Goal: Information Seeking & Learning: Learn about a topic

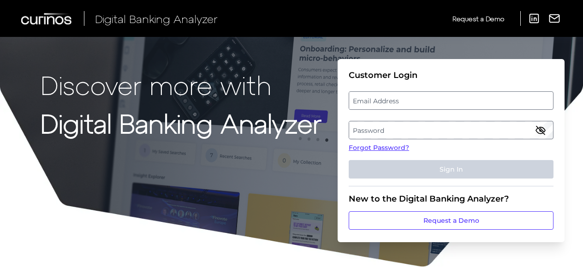
drag, startPoint x: 382, startPoint y: 99, endPoint x: 386, endPoint y: 97, distance: 5.0
click at [382, 99] on label "Email Address" at bounding box center [450, 100] width 203 height 17
click at [382, 99] on input "email" at bounding box center [451, 100] width 205 height 18
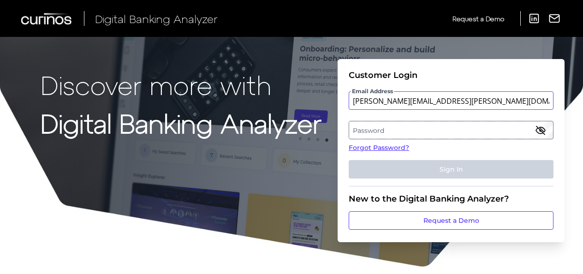
type input "[PERSON_NAME][EMAIL_ADDRESS][PERSON_NAME][DOMAIN_NAME]"
click at [374, 127] on label "Password" at bounding box center [450, 130] width 203 height 17
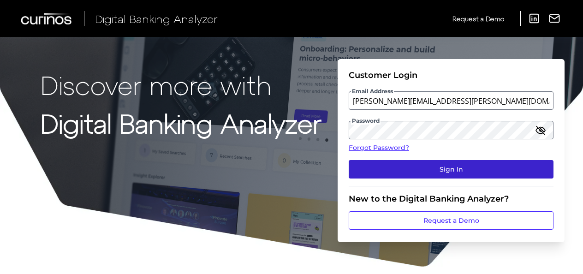
click at [455, 166] on button "Sign In" at bounding box center [451, 169] width 205 height 18
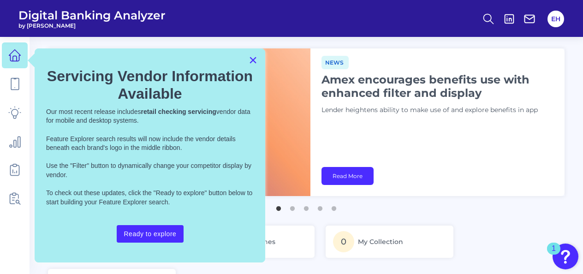
click at [251, 60] on button "×" at bounding box center [252, 60] width 9 height 15
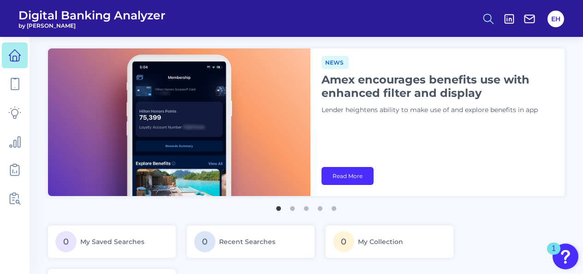
click at [494, 18] on icon at bounding box center [488, 18] width 13 height 13
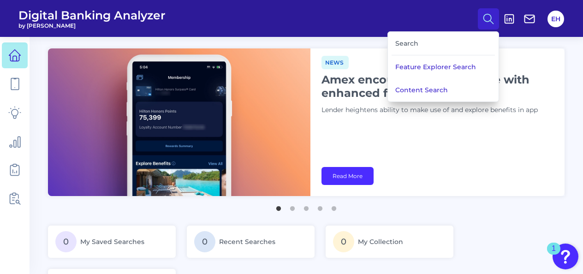
click at [487, 14] on circle at bounding box center [487, 17] width 7 height 7
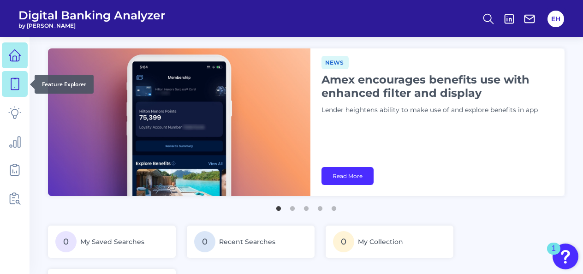
click at [12, 88] on icon at bounding box center [14, 83] width 13 height 13
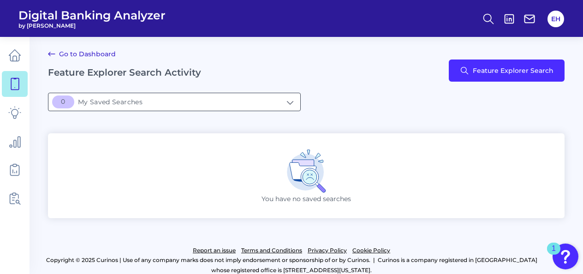
click at [133, 102] on input "[object Object]My Saved Searches" at bounding box center [174, 102] width 252 height 18
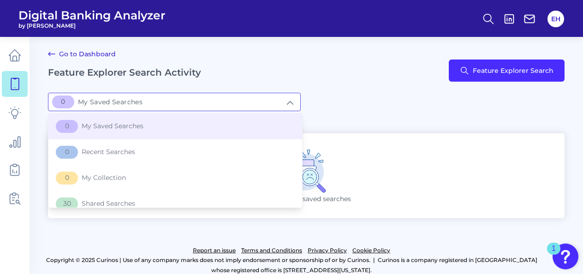
click at [156, 102] on input "[object Object]My Saved Searches" at bounding box center [174, 102] width 252 height 18
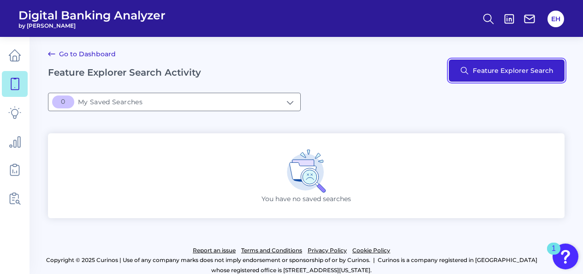
click at [503, 70] on button "Feature Explorer Search" at bounding box center [507, 70] width 116 height 22
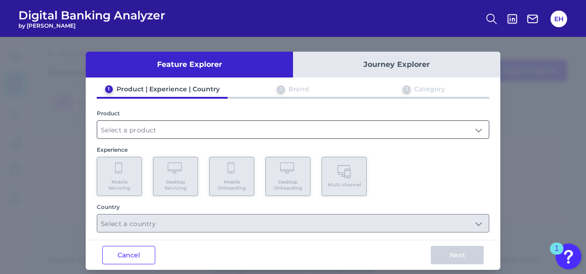
click at [160, 129] on input "text" at bounding box center [293, 130] width 392 height 18
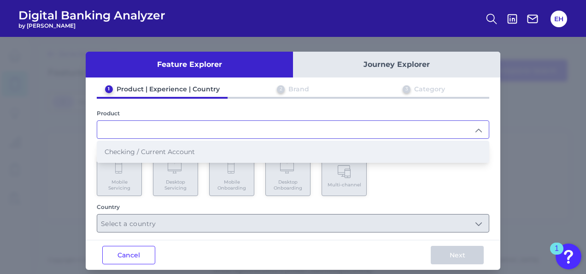
click at [154, 150] on span "Checking / Current Account" at bounding box center [150, 152] width 90 height 8
type input "Checking / Current Account"
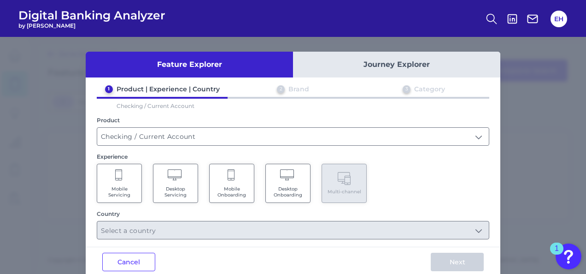
click at [237, 183] on Onboarding "Mobile Onboarding" at bounding box center [231, 183] width 45 height 39
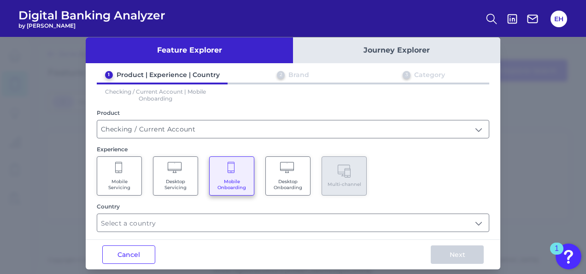
scroll to position [22, 0]
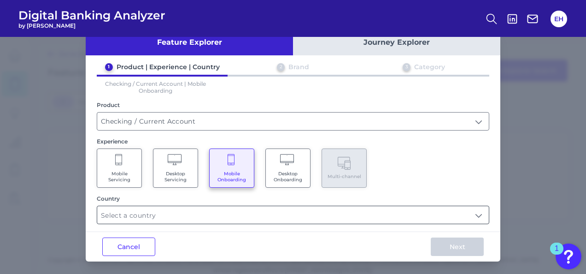
click at [384, 218] on input "text" at bounding box center [293, 215] width 392 height 18
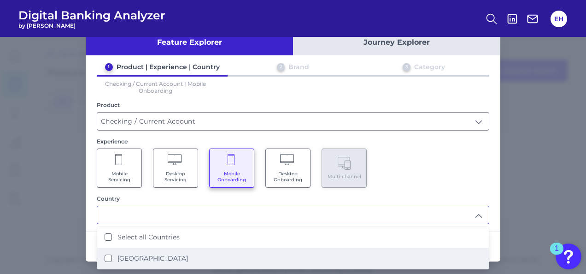
click at [107, 256] on States "[GEOGRAPHIC_DATA]" at bounding box center [108, 257] width 7 height 7
type input "Select all Countries"
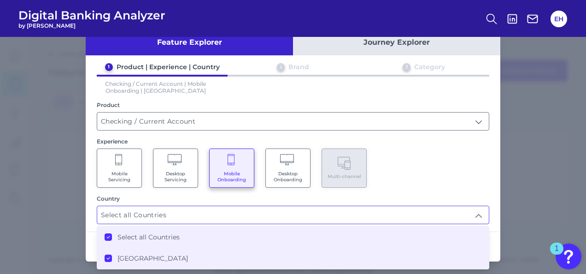
click at [462, 179] on div "Mobile Servicing Desktop Servicing Mobile Onboarding Desktop Onboarding Multi-c…" at bounding box center [293, 167] width 393 height 39
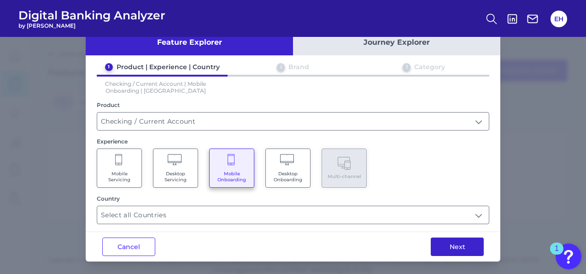
click at [462, 246] on button "Next" at bounding box center [457, 246] width 53 height 18
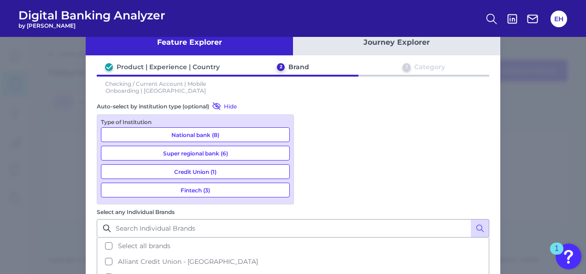
scroll to position [22, 0]
click at [217, 133] on button "National bank (8)" at bounding box center [195, 134] width 189 height 15
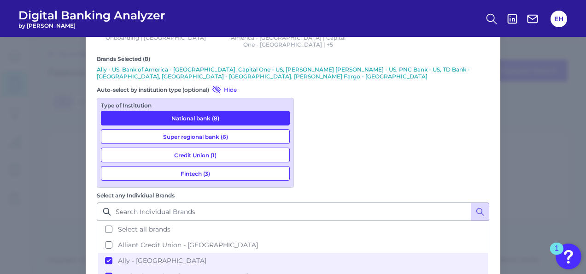
scroll to position [82, 0]
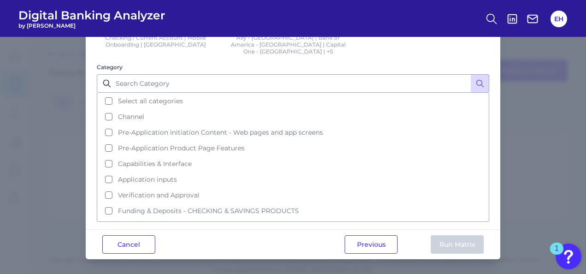
scroll to position [0, 0]
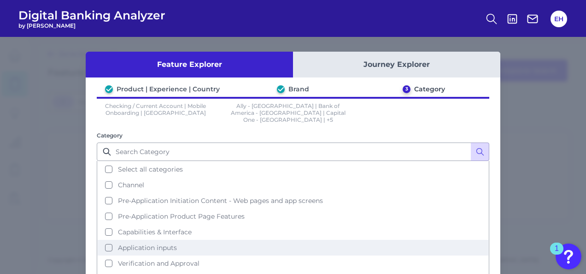
click at [103, 240] on button "Application inputs" at bounding box center [293, 248] width 391 height 16
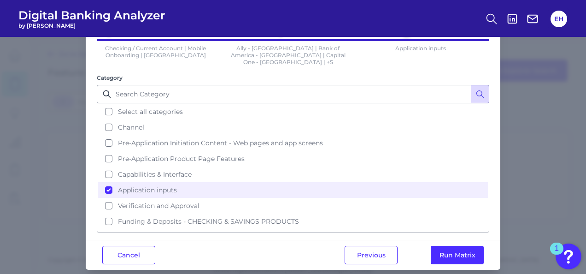
scroll to position [60, 0]
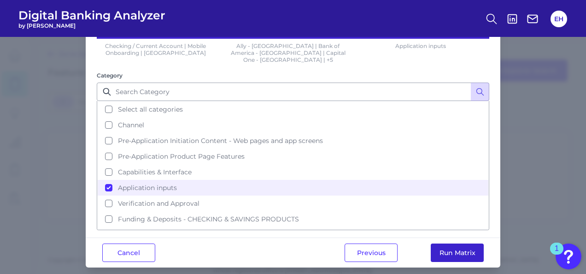
click at [453, 246] on button "Run Matrix" at bounding box center [457, 252] width 53 height 18
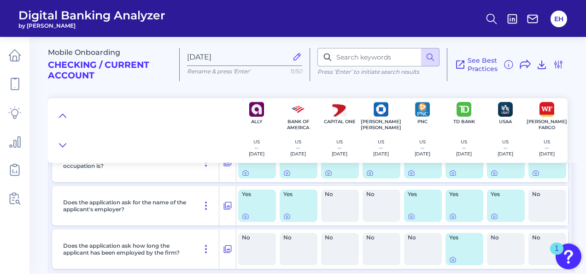
scroll to position [184, 0]
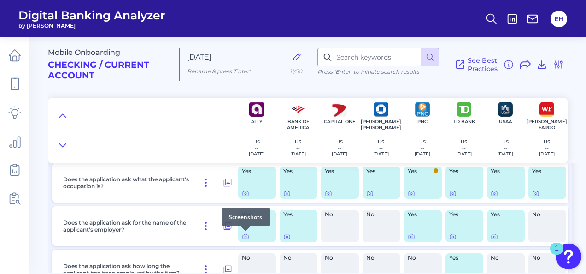
click at [243, 237] on icon at bounding box center [245, 236] width 7 height 7
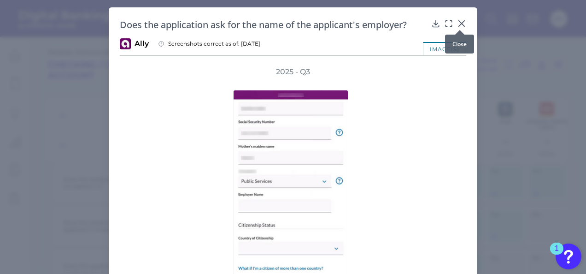
click at [462, 24] on icon at bounding box center [461, 23] width 9 height 9
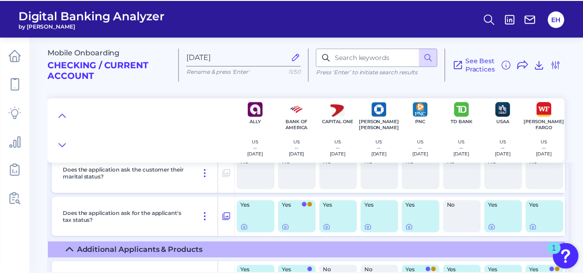
scroll to position [477, 0]
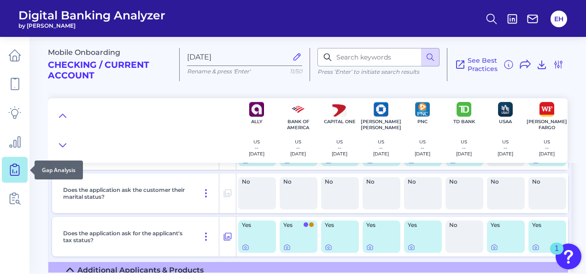
click at [20, 168] on icon at bounding box center [14, 169] width 13 height 13
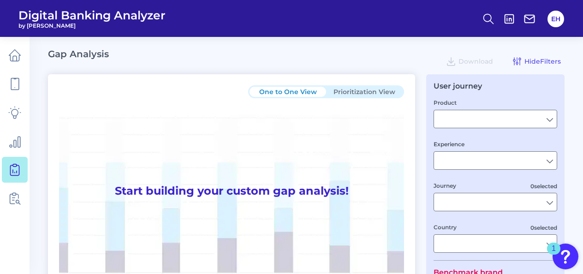
type input "Checking / Current Account"
type input "Mobile Servicing"
type input "Pre-Login Area, New Customer Onboarding, Login & Authentication, Accounts and t…"
type input "[GEOGRAPHIC_DATA]"
type input "Citizens Bank"
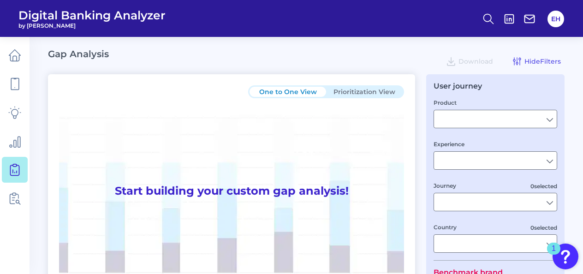
type input "All Select individual brands"
type input "All Countries"
type input "All Journeys"
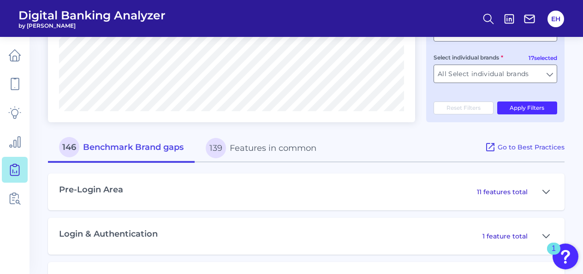
scroll to position [369, 0]
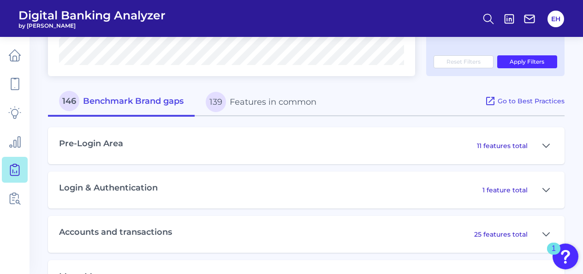
click at [388, 156] on div "Pre-Login Area 11 features total" at bounding box center [306, 145] width 516 height 37
click at [513, 150] on p "11 features total" at bounding box center [502, 146] width 51 height 8
click at [546, 145] on icon at bounding box center [545, 145] width 7 height 11
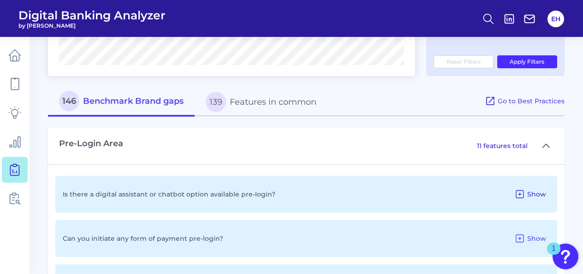
click at [522, 195] on icon at bounding box center [519, 194] width 11 height 11
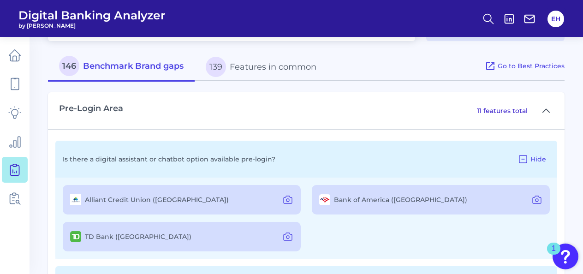
scroll to position [461, 0]
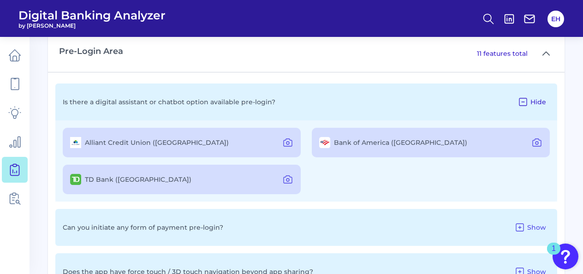
click at [527, 104] on icon at bounding box center [522, 101] width 11 height 11
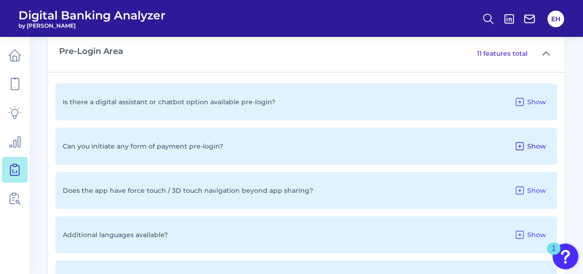
click at [520, 149] on icon at bounding box center [519, 145] width 7 height 7
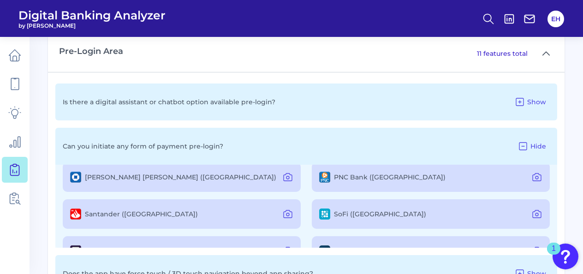
scroll to position [0, 0]
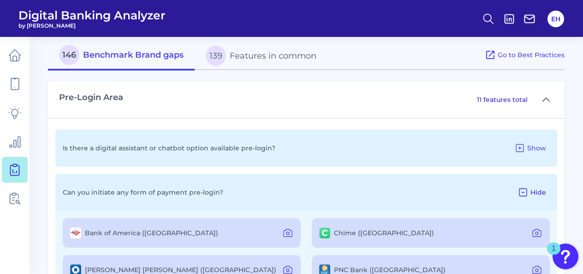
click at [521, 193] on icon at bounding box center [522, 192] width 11 height 11
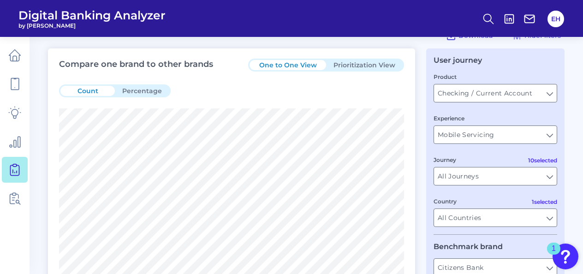
scroll to position [0, 0]
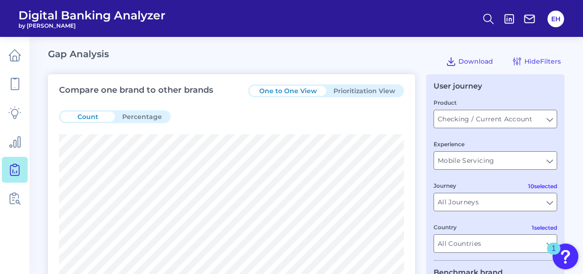
click at [366, 88] on button "Prioritization View" at bounding box center [364, 91] width 77 height 10
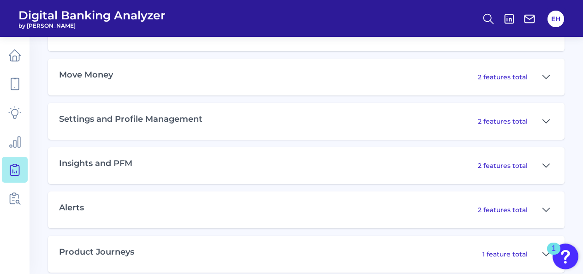
scroll to position [618, 0]
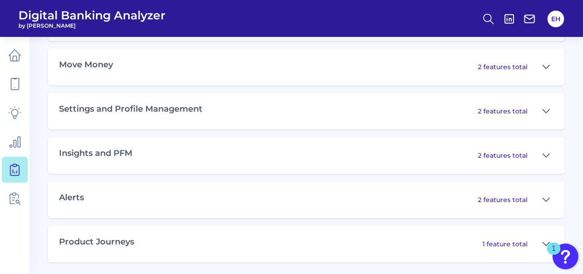
click at [499, 242] on p "1 feature total" at bounding box center [504, 244] width 45 height 8
click at [541, 241] on button at bounding box center [545, 243] width 15 height 15
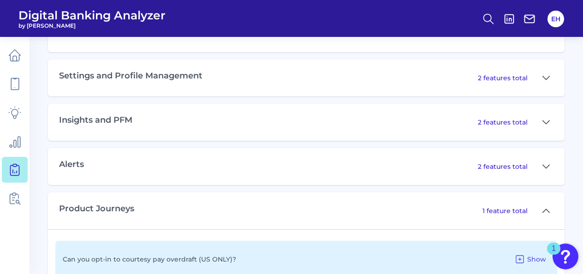
scroll to position [677, 0]
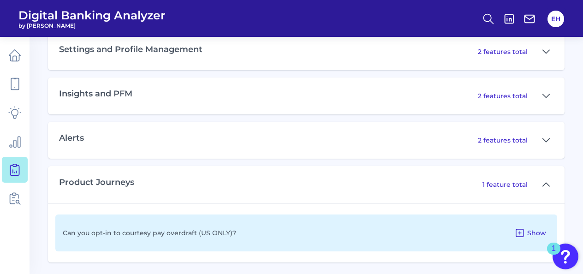
click at [520, 230] on icon at bounding box center [519, 232] width 7 height 7
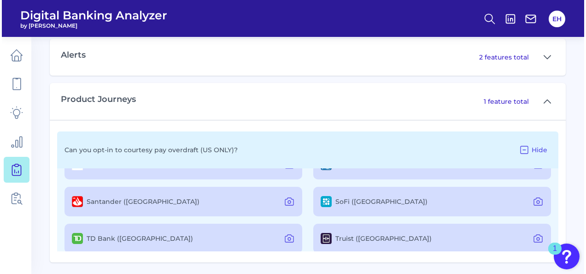
scroll to position [90, 0]
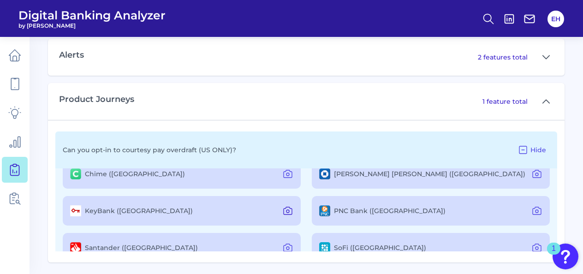
click at [286, 207] on icon at bounding box center [288, 210] width 8 height 7
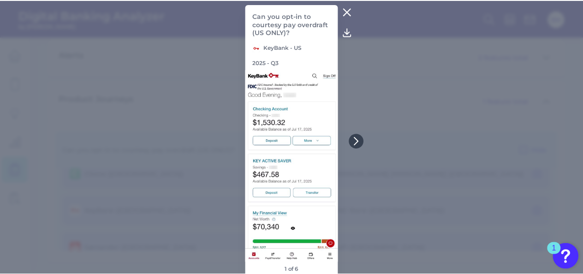
scroll to position [0, 0]
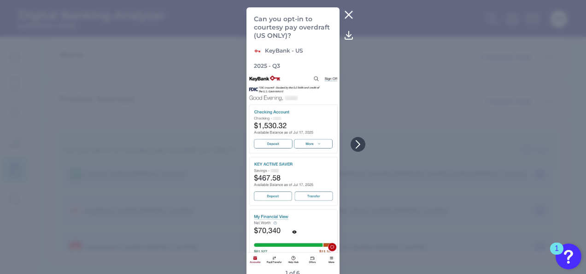
click at [345, 14] on icon at bounding box center [348, 14] width 11 height 11
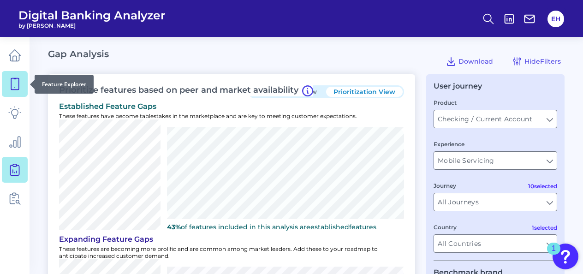
click at [18, 81] on icon at bounding box center [15, 84] width 8 height 12
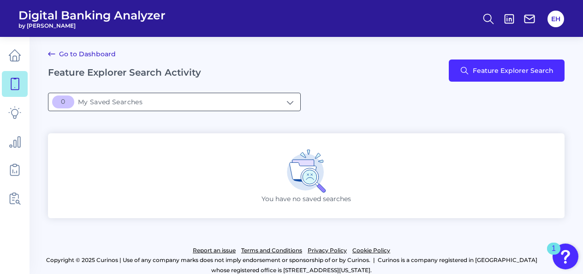
click at [147, 101] on input "[object Object]My Saved Searches" at bounding box center [174, 102] width 252 height 18
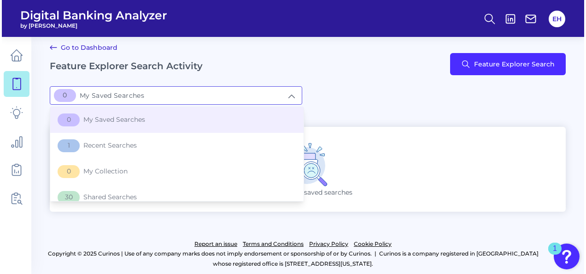
scroll to position [9, 0]
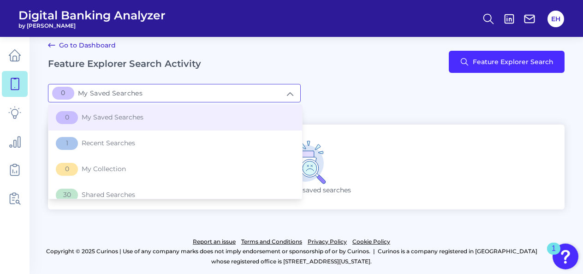
click at [125, 94] on input "[object Object]My Saved Searches" at bounding box center [174, 93] width 252 height 18
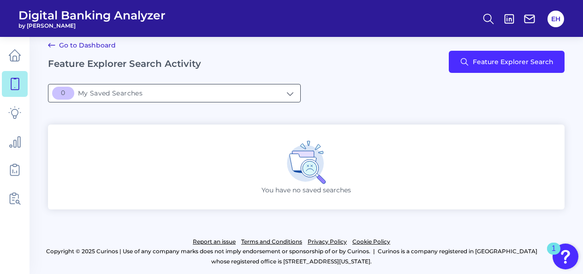
click at [125, 94] on input "[object Object]My Saved Searches" at bounding box center [174, 93] width 252 height 18
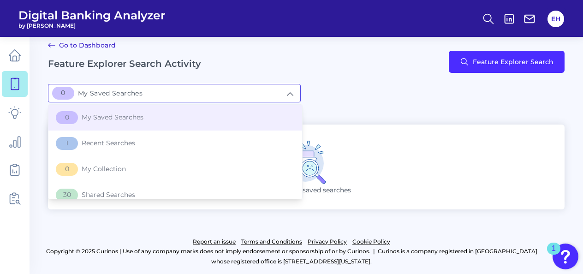
click at [125, 94] on input "[object Object]My Saved Searches" at bounding box center [174, 93] width 252 height 18
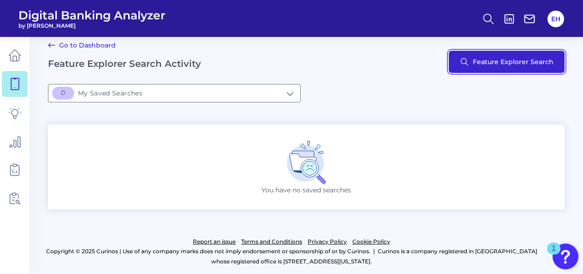
click at [502, 65] on button "Feature Explorer Search" at bounding box center [507, 62] width 116 height 22
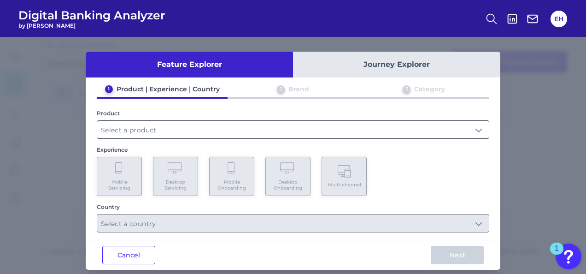
click at [231, 132] on input "text" at bounding box center [293, 130] width 392 height 18
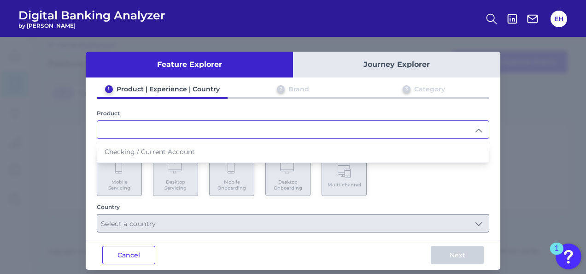
click at [169, 148] on span "Checking / Current Account" at bounding box center [150, 152] width 90 height 8
type input "Checking / Current Account"
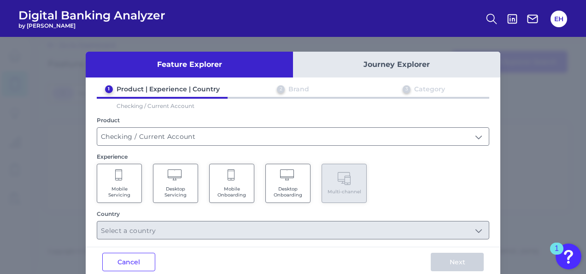
click at [225, 186] on span "Mobile Onboarding" at bounding box center [231, 192] width 35 height 12
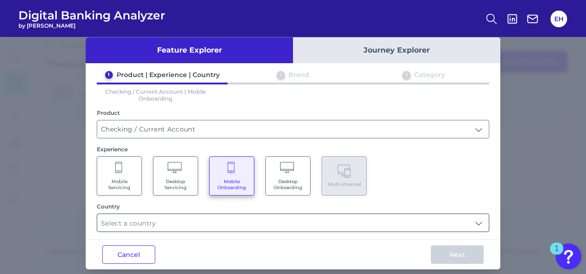
scroll to position [22, 0]
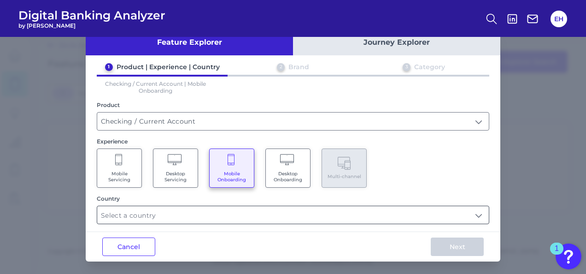
drag, startPoint x: 421, startPoint y: 210, endPoint x: 396, endPoint y: 210, distance: 25.8
click at [421, 209] on input "text" at bounding box center [293, 215] width 392 height 18
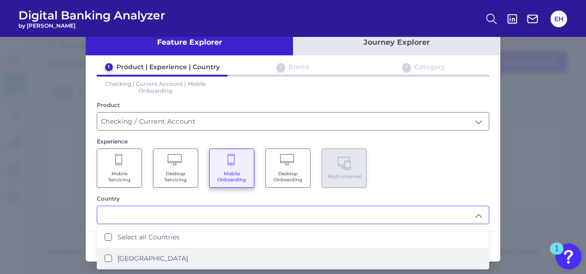
click at [105, 258] on States "[GEOGRAPHIC_DATA]" at bounding box center [108, 257] width 7 height 7
type input "Select all Countries"
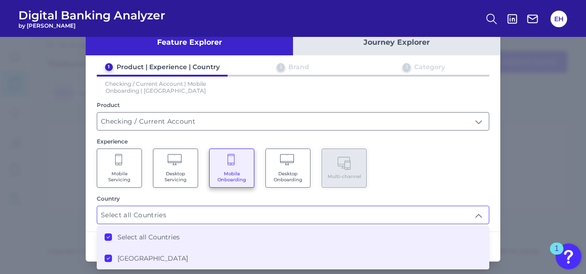
click at [471, 169] on div "Mobile Servicing Desktop Servicing Mobile Onboarding Desktop Onboarding Multi-c…" at bounding box center [293, 167] width 393 height 39
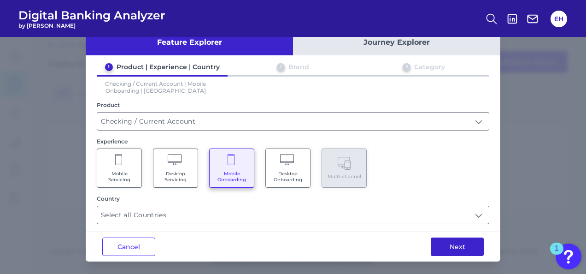
click at [460, 244] on button "Next" at bounding box center [457, 246] width 53 height 18
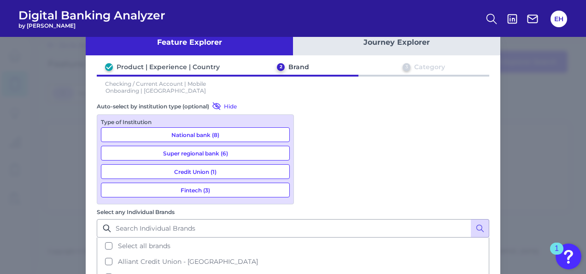
click at [208, 151] on button "Super regional bank (6)" at bounding box center [195, 153] width 189 height 15
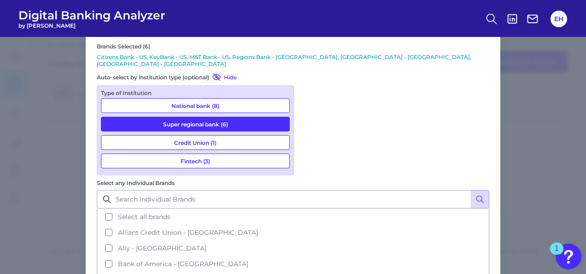
scroll to position [82, 0]
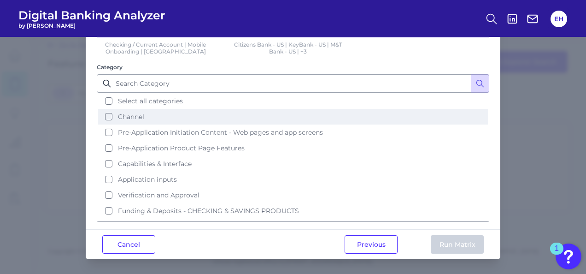
scroll to position [0, 0]
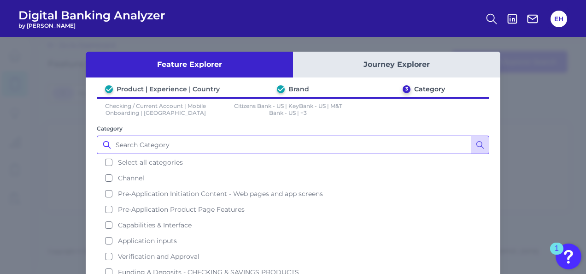
click at [179, 141] on input "Category" at bounding box center [293, 145] width 393 height 18
click at [476, 142] on icon at bounding box center [480, 144] width 9 height 9
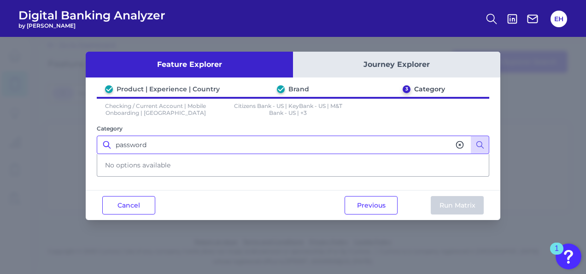
drag, startPoint x: 175, startPoint y: 148, endPoint x: 75, endPoint y: 145, distance: 100.5
click at [75, 145] on div "Feature Explorer Journey Explorer Product | Experience | Country Brand 3 Catego…" at bounding box center [293, 155] width 586 height 237
type input "username"
click at [478, 147] on icon at bounding box center [480, 144] width 9 height 9
click at [478, 142] on icon at bounding box center [480, 144] width 9 height 9
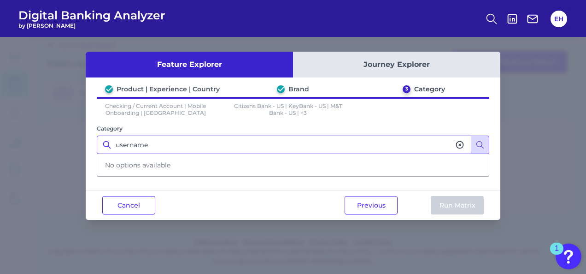
drag, startPoint x: 159, startPoint y: 146, endPoint x: 55, endPoint y: 135, distance: 103.9
click at [0, 145] on html "Digital Banking Analyzer by Curinos EH Go to Dashboard Feature Explorer Search …" at bounding box center [293, 132] width 586 height 283
click at [461, 142] on icon at bounding box center [459, 144] width 9 height 9
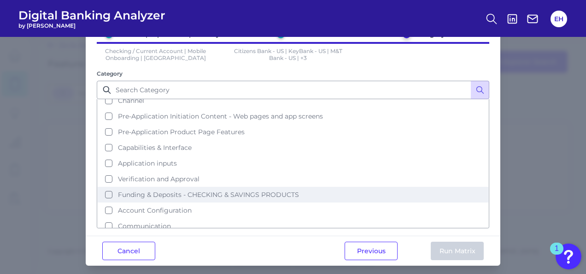
scroll to position [60, 0]
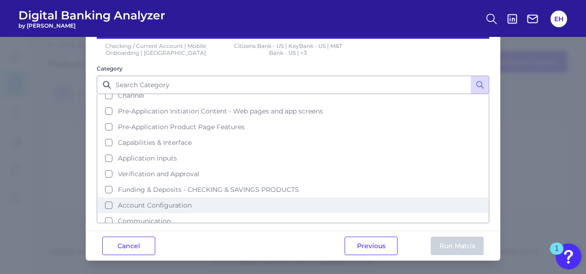
click at [107, 201] on button "Account Configuration" at bounding box center [293, 205] width 391 height 16
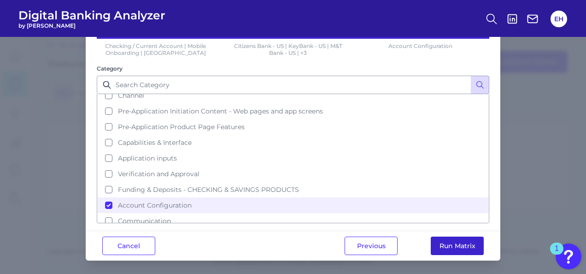
click at [451, 246] on button "Run Matrix" at bounding box center [457, 245] width 53 height 18
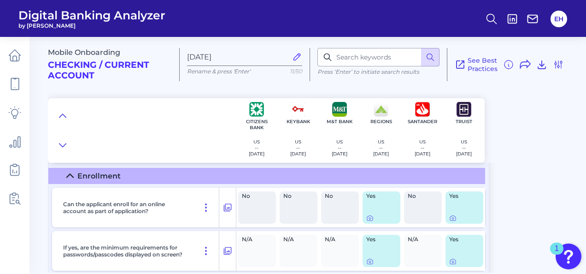
scroll to position [738, 0]
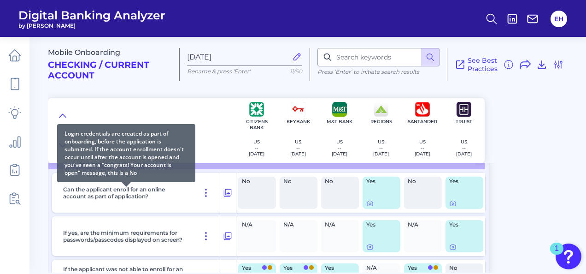
click at [148, 196] on p "Can the applicant enroll for an online account as part of application?" at bounding box center [126, 193] width 126 height 14
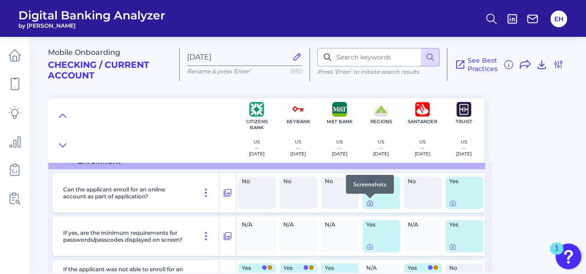
click at [368, 202] on div at bounding box center [370, 198] width 9 height 9
click at [370, 201] on div at bounding box center [370, 198] width 9 height 9
click at [369, 203] on icon at bounding box center [370, 204] width 2 height 2
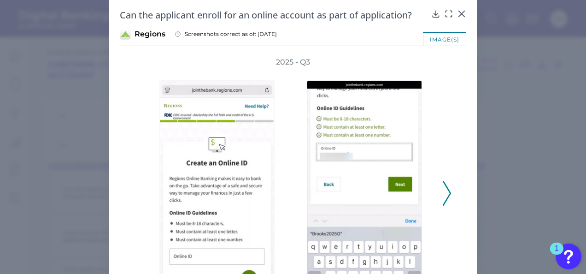
scroll to position [0, 0]
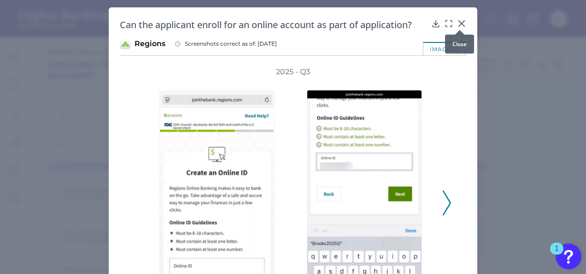
click at [457, 23] on icon at bounding box center [461, 23] width 9 height 9
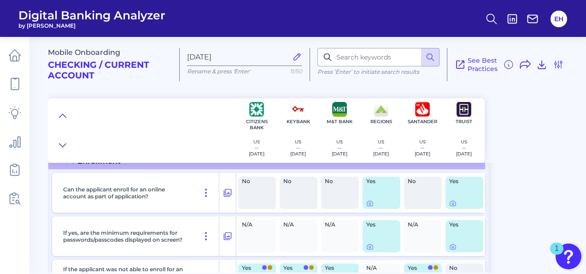
click at [538, 195] on div "Mobile Onboarding Checking / Current Account [DATE] Rename & press 'Enter' 11/5…" at bounding box center [317, 151] width 538 height 242
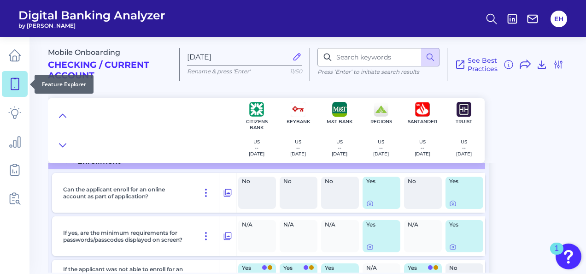
click at [15, 76] on link at bounding box center [15, 84] width 26 height 26
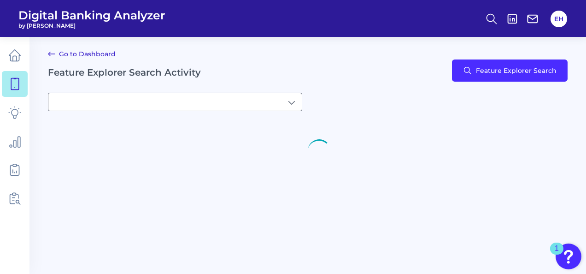
type input "[object Object]My Saved Searches"
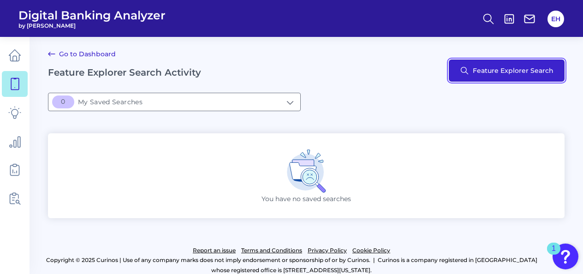
click at [525, 70] on button "Feature Explorer Search" at bounding box center [507, 70] width 116 height 22
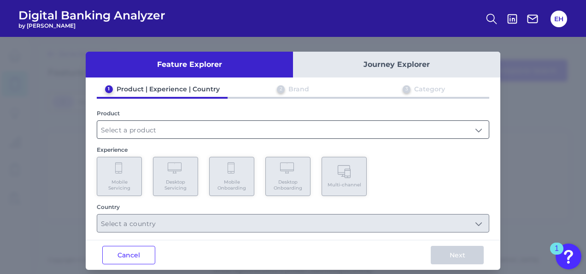
click at [230, 128] on input "text" at bounding box center [293, 130] width 392 height 18
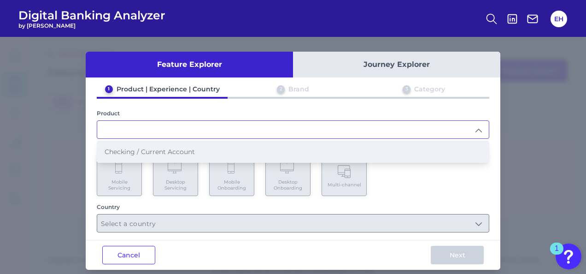
click at [195, 146] on li "Checking / Current Account" at bounding box center [293, 151] width 392 height 21
type input "Checking / Current Account"
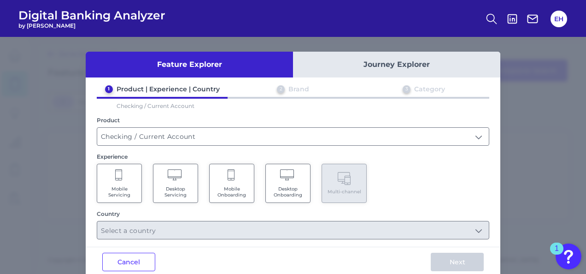
click at [121, 178] on icon at bounding box center [119, 175] width 8 height 13
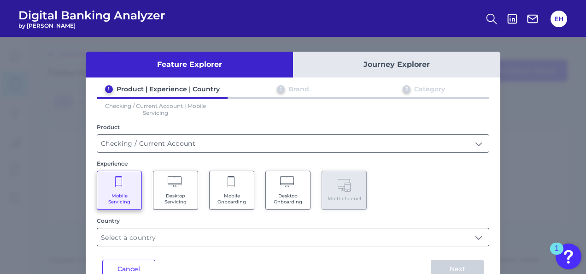
click at [230, 235] on input "text" at bounding box center [293, 237] width 392 height 18
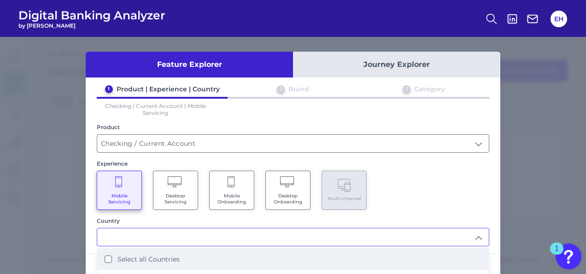
click at [169, 255] on label "Select all Countries" at bounding box center [149, 259] width 62 height 8
type input "Select all Countries"
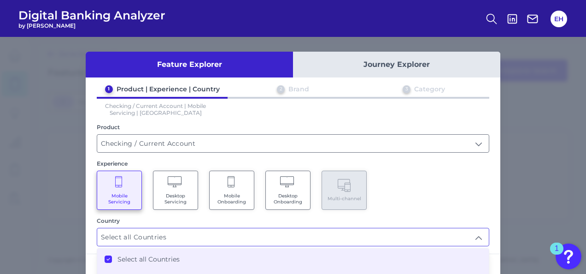
scroll to position [22, 0]
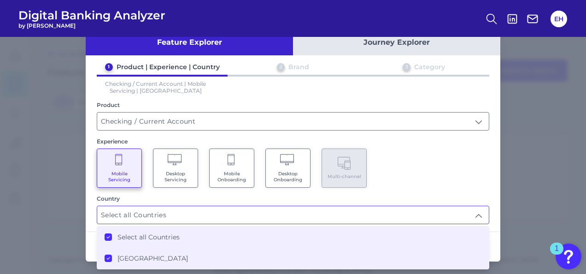
click at [447, 172] on div "Mobile Servicing Desktop Servicing Mobile Onboarding Desktop Onboarding Multi-c…" at bounding box center [293, 167] width 393 height 39
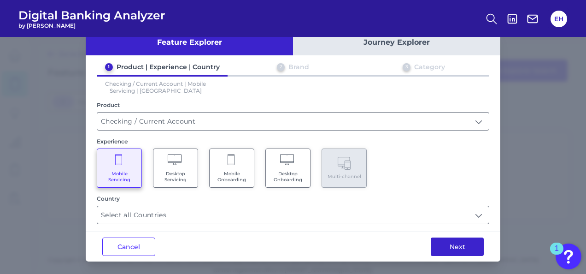
click at [457, 249] on button "Next" at bounding box center [457, 246] width 53 height 18
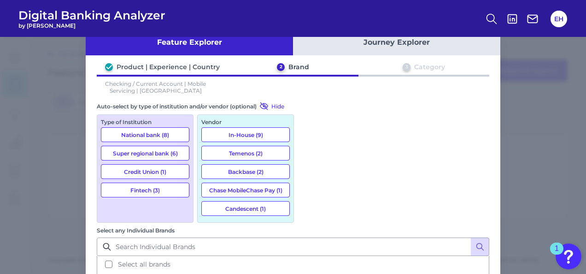
click at [148, 148] on button "Super regional bank (6)" at bounding box center [145, 153] width 89 height 15
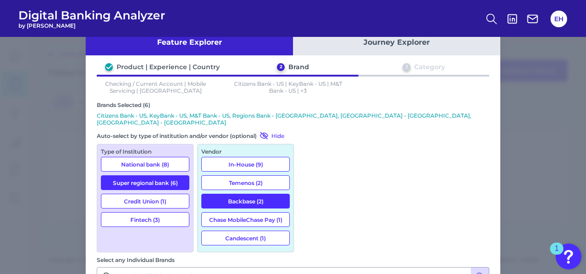
scroll to position [82, 0]
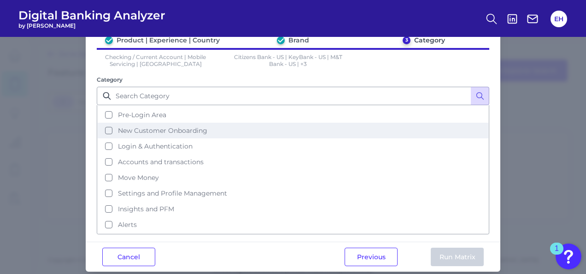
scroll to position [15, 0]
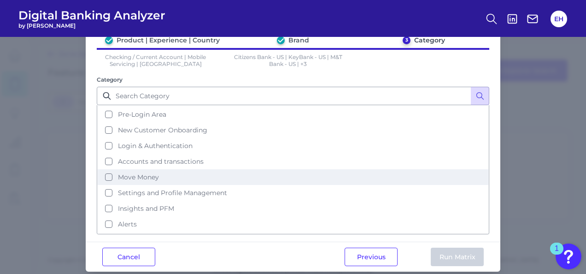
click at [106, 171] on button "Move Money" at bounding box center [293, 177] width 391 height 16
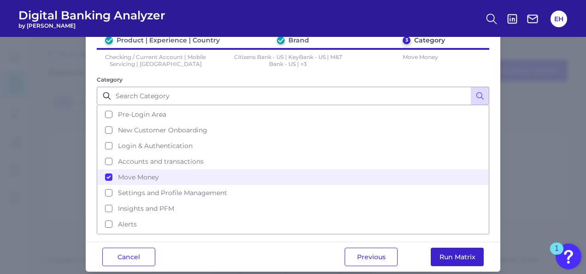
click at [462, 261] on button "Run Matrix" at bounding box center [457, 257] width 53 height 18
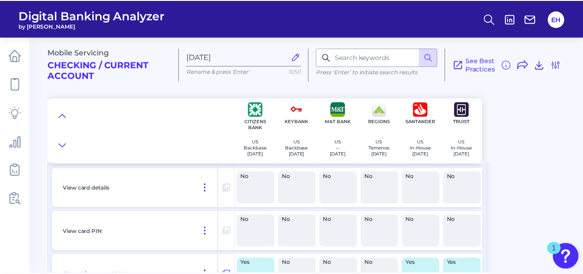
scroll to position [3550, 0]
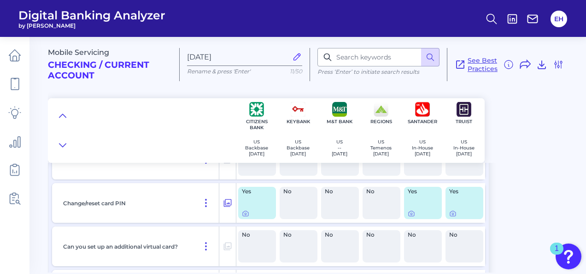
click at [481, 59] on span "See Best Practices" at bounding box center [483, 64] width 30 height 17
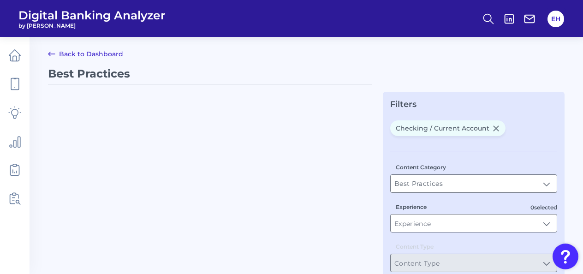
type input "Checking / Current Account"
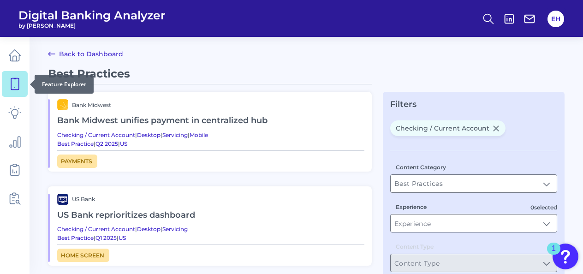
click at [10, 81] on icon at bounding box center [14, 83] width 13 height 13
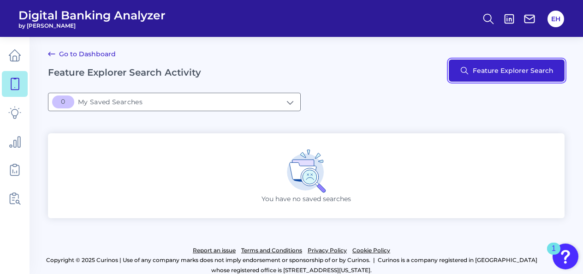
click at [528, 72] on button "Feature Explorer Search" at bounding box center [507, 70] width 116 height 22
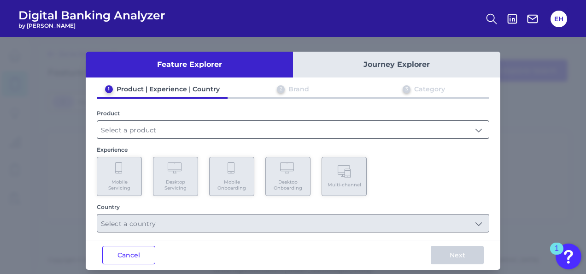
click at [256, 121] on input "text" at bounding box center [293, 130] width 392 height 18
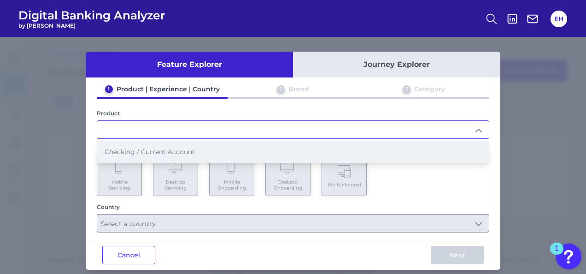
click at [183, 154] on span "Checking / Current Account" at bounding box center [150, 152] width 90 height 8
type input "Checking / Current Account"
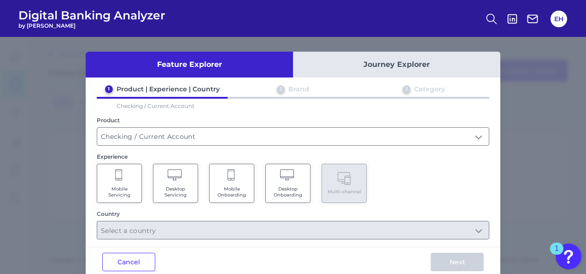
click at [171, 173] on icon at bounding box center [176, 175] width 16 height 13
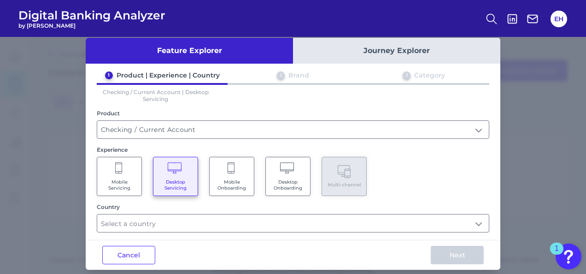
scroll to position [22, 0]
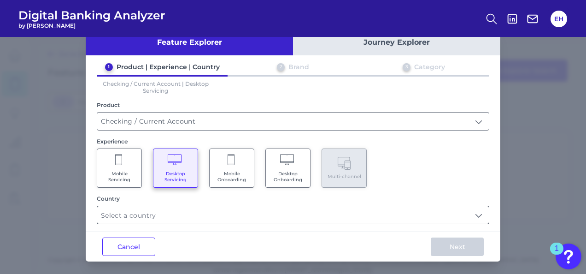
click at [244, 215] on input "text" at bounding box center [293, 215] width 392 height 18
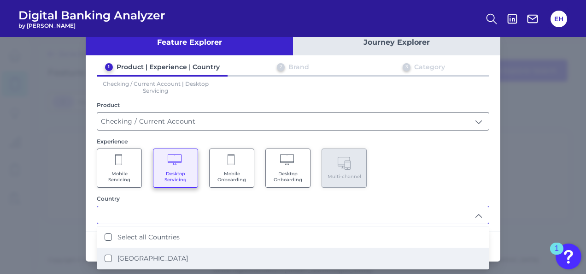
click at [148, 257] on label "[GEOGRAPHIC_DATA]" at bounding box center [153, 258] width 71 height 8
type input "Select all Countries"
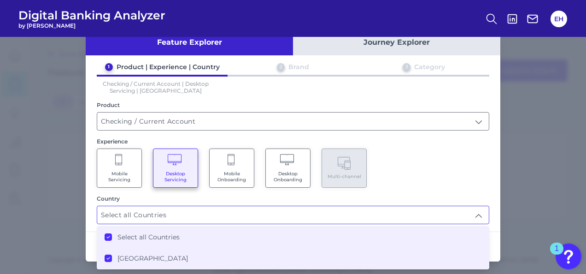
scroll to position [0, 0]
click at [461, 171] on div "Mobile Servicing Desktop Servicing Mobile Onboarding Desktop Onboarding Multi-c…" at bounding box center [293, 167] width 393 height 39
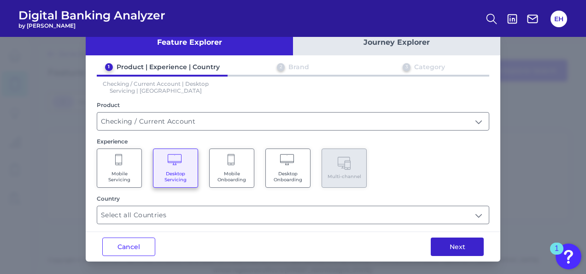
click at [459, 242] on button "Next" at bounding box center [457, 246] width 53 height 18
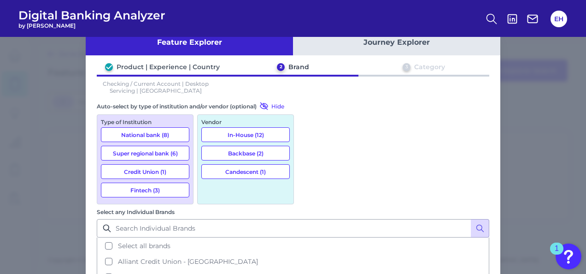
scroll to position [22, 0]
click at [166, 151] on button "Super regional bank (6)" at bounding box center [145, 153] width 89 height 15
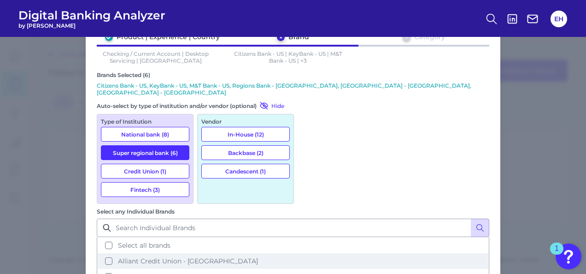
scroll to position [82, 0]
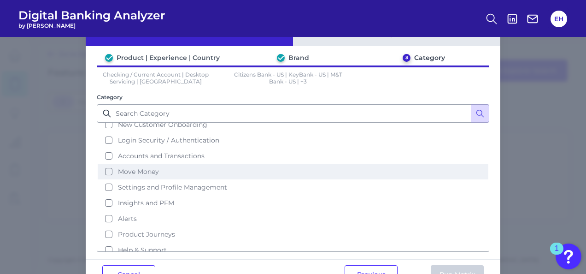
scroll to position [46, 0]
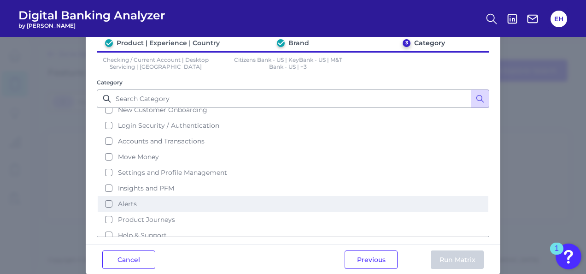
click at [107, 200] on button "Alerts" at bounding box center [293, 204] width 391 height 16
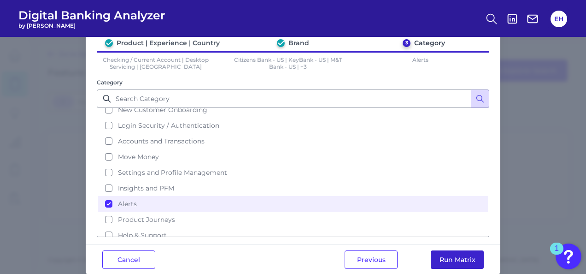
click at [452, 260] on button "Run Matrix" at bounding box center [457, 259] width 53 height 18
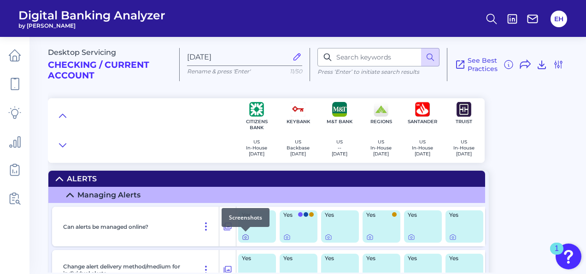
click at [244, 233] on div at bounding box center [245, 231] width 9 height 9
click at [247, 238] on icon at bounding box center [245, 236] width 7 height 7
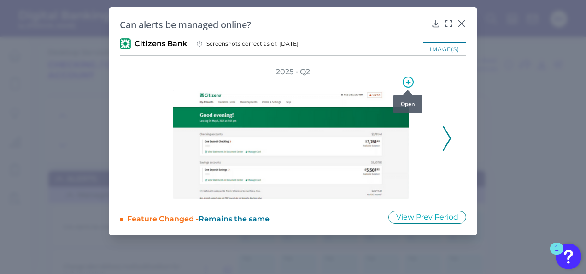
click at [408, 80] on icon at bounding box center [408, 82] width 5 height 5
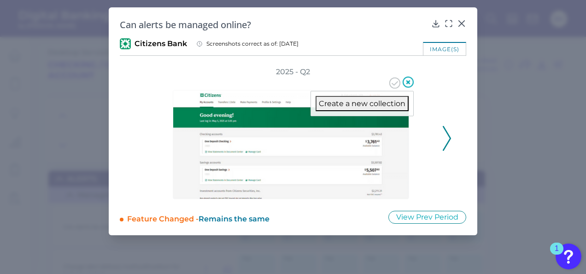
click at [247, 154] on img at bounding box center [291, 144] width 236 height 109
click at [368, 160] on img at bounding box center [291, 144] width 236 height 109
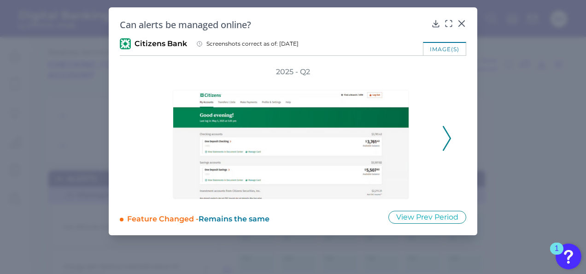
click at [445, 154] on div "2025 - Q2" at bounding box center [293, 133] width 317 height 132
click at [444, 138] on icon at bounding box center [447, 138] width 8 height 25
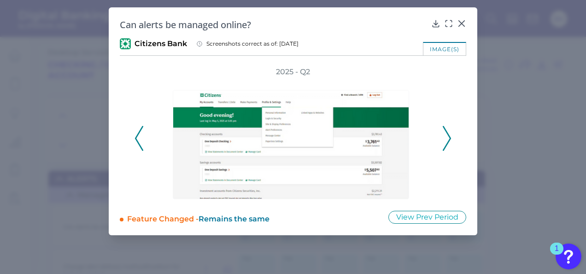
click at [445, 137] on icon at bounding box center [447, 138] width 8 height 25
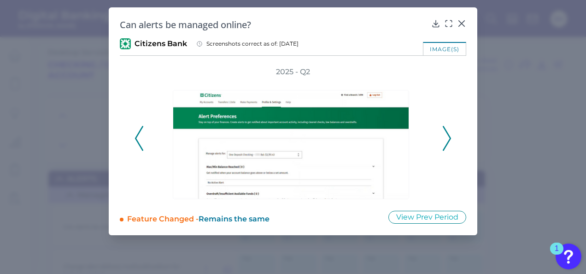
click at [445, 137] on icon at bounding box center [447, 138] width 8 height 25
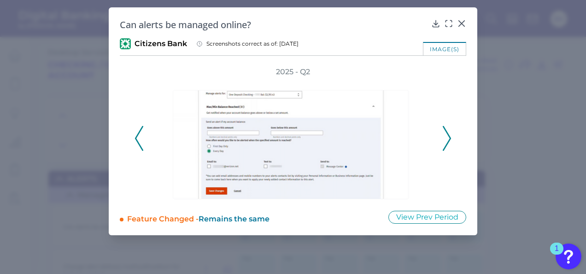
click at [445, 137] on icon at bounding box center [447, 138] width 8 height 25
click at [460, 26] on div at bounding box center [461, 29] width 9 height 9
click at [460, 24] on icon at bounding box center [461, 23] width 9 height 9
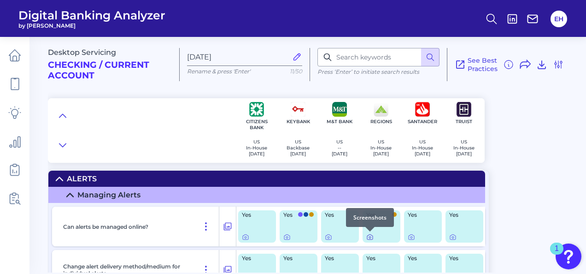
click at [371, 237] on icon at bounding box center [369, 236] width 7 height 7
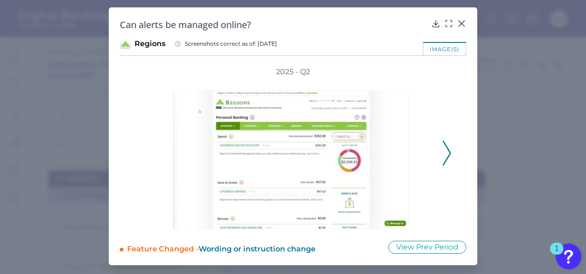
click at [449, 153] on polyline at bounding box center [446, 153] width 7 height 24
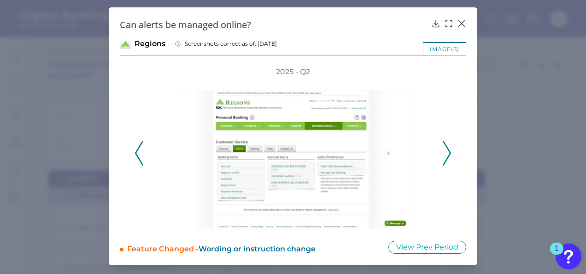
click at [449, 153] on polyline at bounding box center [446, 153] width 7 height 24
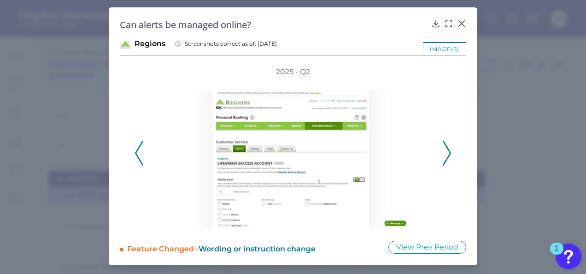
click at [447, 150] on icon at bounding box center [447, 153] width 8 height 25
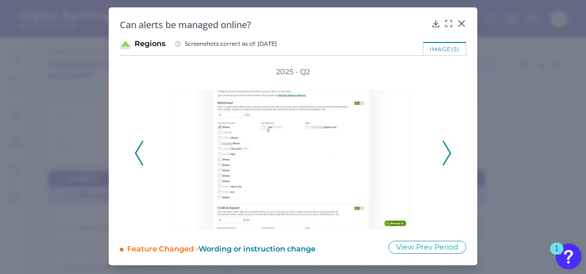
click at [448, 149] on icon at bounding box center [447, 153] width 8 height 25
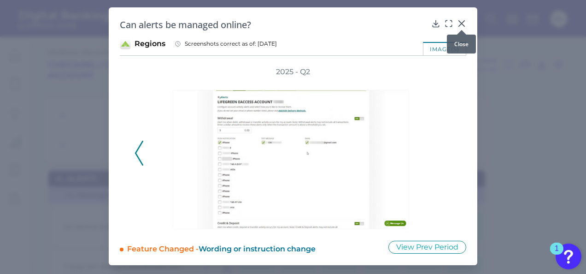
click at [463, 22] on icon at bounding box center [462, 24] width 6 height 6
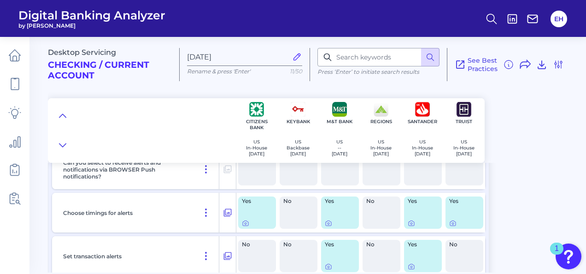
scroll to position [277, 0]
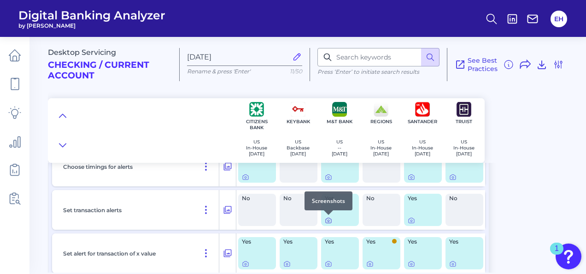
click at [330, 220] on icon at bounding box center [328, 220] width 7 height 7
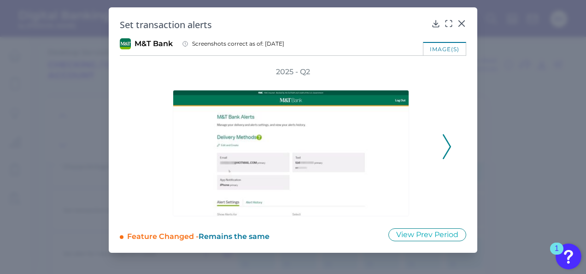
click at [446, 145] on icon at bounding box center [447, 146] width 8 height 25
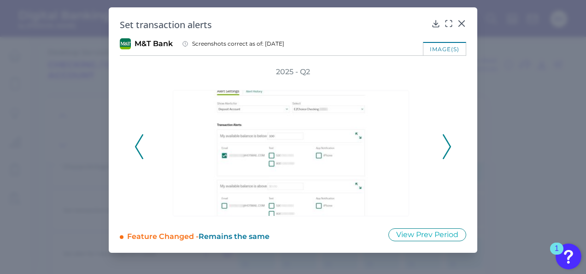
click at [446, 145] on icon at bounding box center [447, 146] width 8 height 25
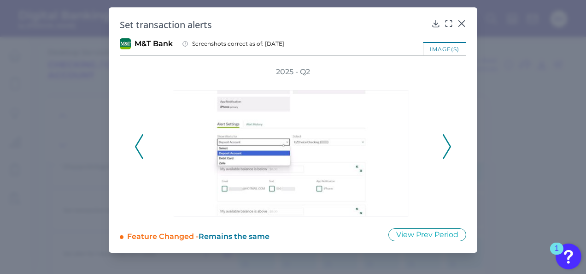
click at [446, 145] on icon at bounding box center [447, 146] width 8 height 25
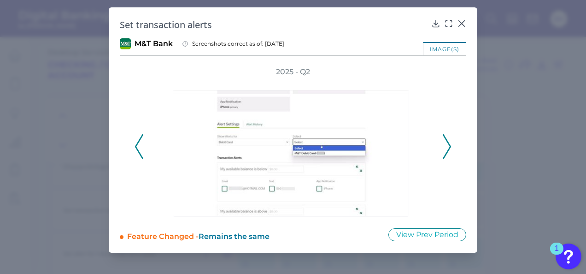
click at [446, 145] on icon at bounding box center [447, 146] width 8 height 25
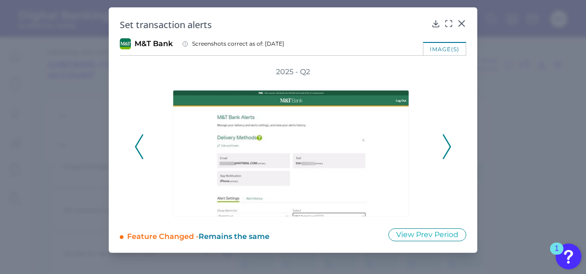
click at [446, 145] on icon at bounding box center [447, 146] width 8 height 25
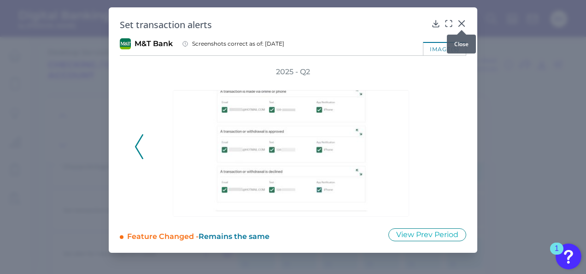
click at [461, 23] on icon at bounding box center [462, 24] width 6 height 6
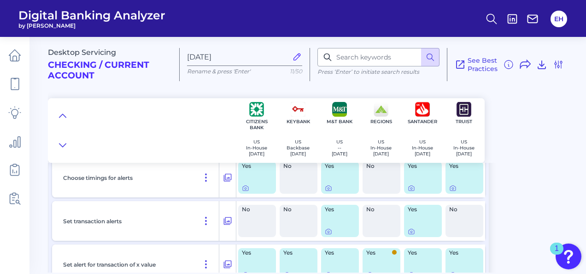
scroll to position [0, 0]
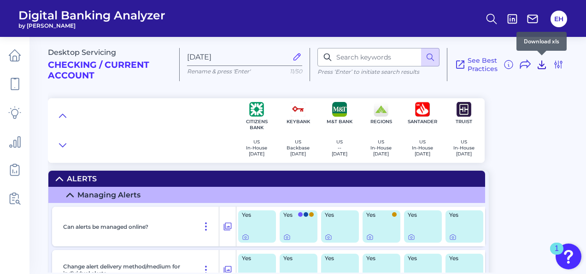
click at [544, 63] on icon at bounding box center [542, 64] width 11 height 11
click at [542, 126] on div "Desktop Servicing Checking / Current Account [DATE] Rename & press 'Enter' 11/5…" at bounding box center [317, 96] width 538 height 133
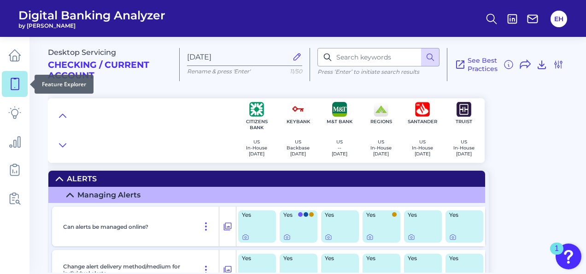
click at [14, 82] on icon at bounding box center [14, 83] width 13 height 13
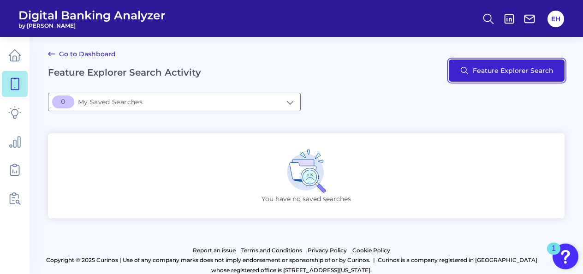
click at [518, 77] on button "Feature Explorer Search" at bounding box center [507, 70] width 116 height 22
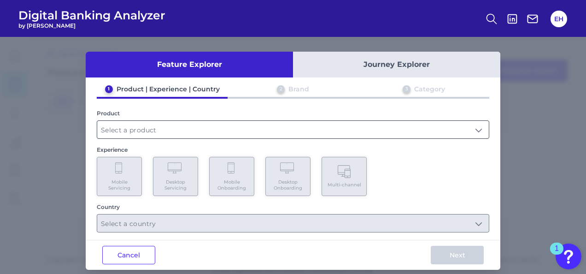
click at [233, 129] on input "text" at bounding box center [293, 130] width 392 height 18
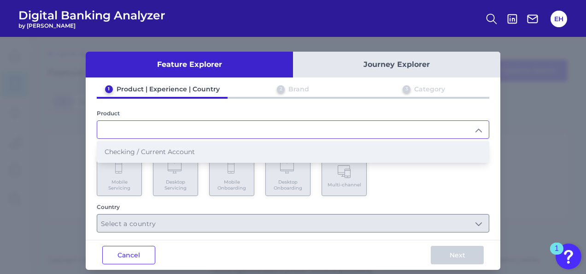
click at [160, 150] on span "Checking / Current Account" at bounding box center [150, 152] width 90 height 8
type input "Checking / Current Account"
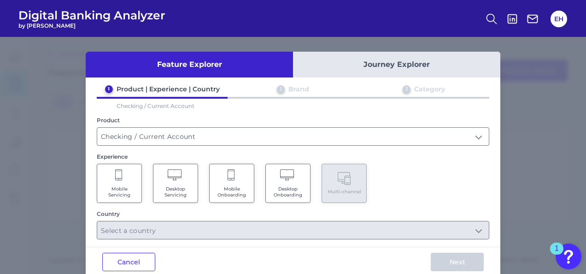
click at [118, 190] on span "Mobile Servicing" at bounding box center [119, 192] width 35 height 12
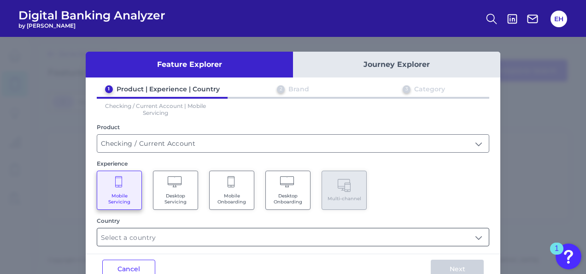
click at [329, 232] on input "text" at bounding box center [293, 237] width 392 height 18
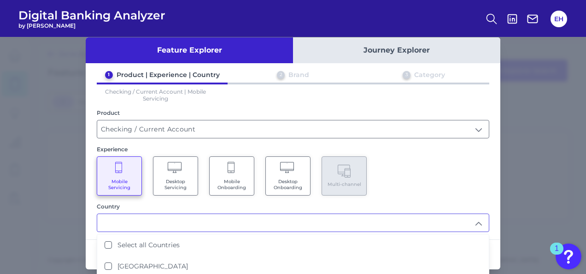
scroll to position [22, 0]
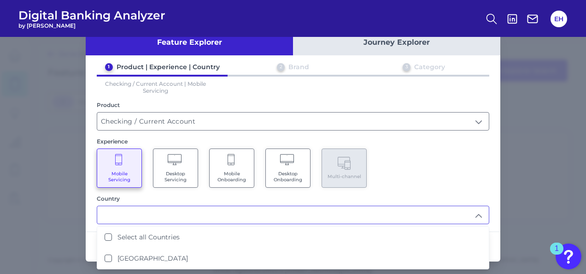
click at [465, 212] on input "text" at bounding box center [293, 215] width 392 height 18
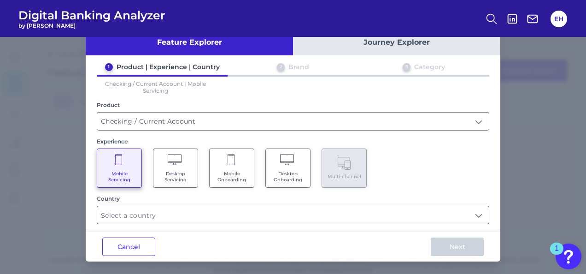
click at [360, 220] on input "text" at bounding box center [293, 215] width 392 height 18
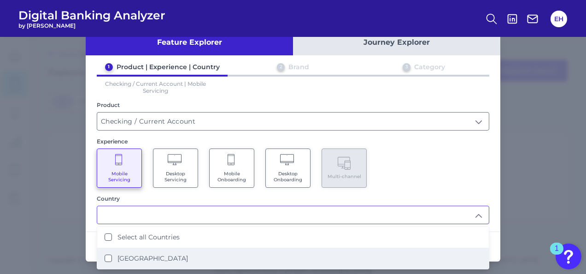
click at [183, 251] on li "[GEOGRAPHIC_DATA]" at bounding box center [293, 258] width 392 height 21
type input "Select all Countries"
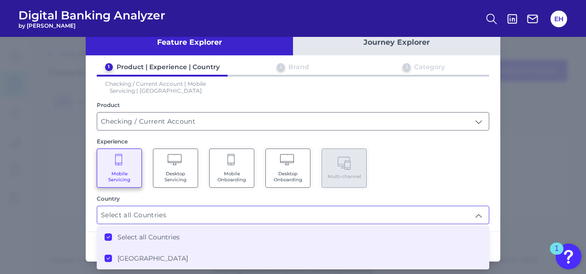
click at [466, 181] on div "Mobile Servicing Desktop Servicing Mobile Onboarding Desktop Onboarding Multi-c…" at bounding box center [293, 167] width 393 height 39
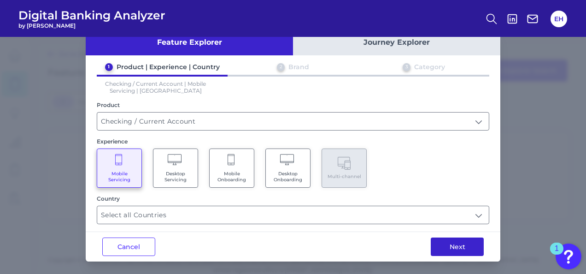
click at [460, 244] on button "Next" at bounding box center [457, 246] width 53 height 18
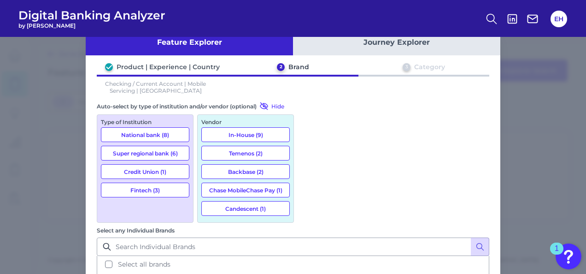
scroll to position [22, 0]
click at [157, 151] on button "Super regional bank (6)" at bounding box center [145, 153] width 89 height 15
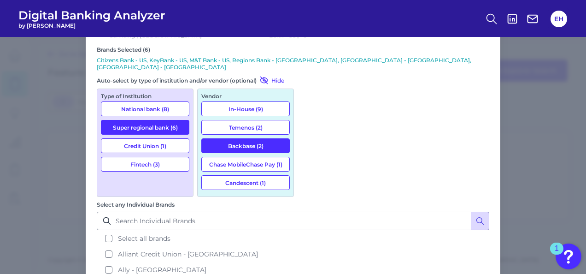
scroll to position [82, 0]
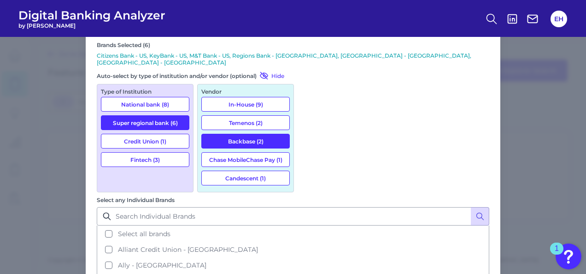
click at [152, 87] on div "Type of Institution National bank (8) Super regional bank (6) Credit Union (1) …" at bounding box center [145, 138] width 97 height 108
click at [148, 97] on button "National bank (8)" at bounding box center [145, 104] width 89 height 15
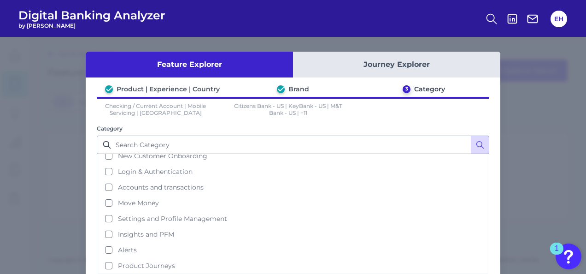
scroll to position [60, 0]
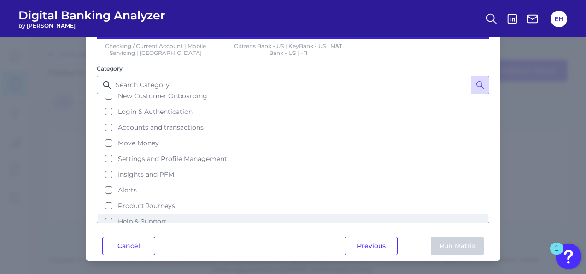
click at [105, 213] on button "Help & Support" at bounding box center [293, 221] width 391 height 16
click at [467, 243] on button "Run Matrix" at bounding box center [457, 245] width 53 height 18
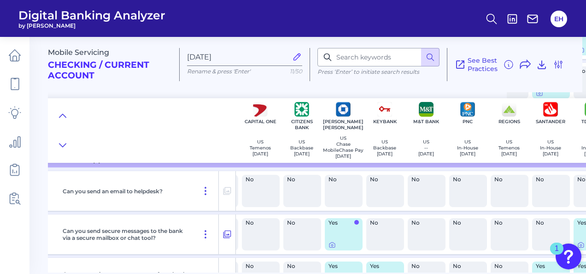
scroll to position [230, 0]
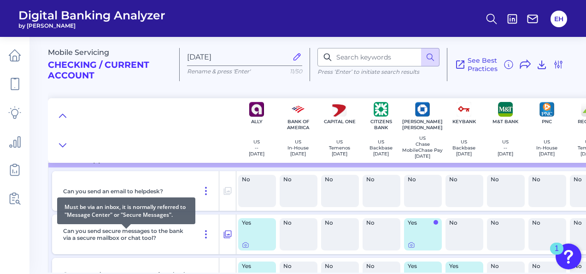
click at [132, 234] on p "Can you send secure messages to the bank via a secure mailbox or chat tool?" at bounding box center [126, 234] width 126 height 14
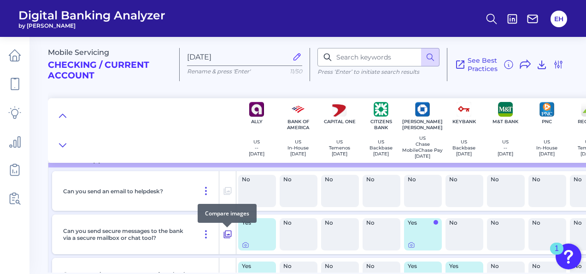
click at [229, 233] on icon at bounding box center [228, 234] width 8 height 8
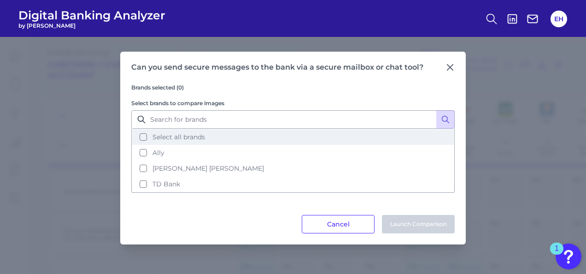
click at [196, 137] on span "Select all brands" at bounding box center [179, 137] width 53 height 8
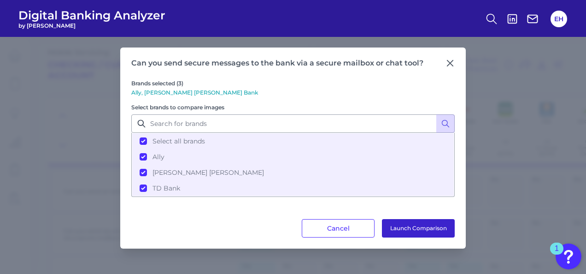
click at [425, 225] on button "Launch Comparison" at bounding box center [418, 228] width 73 height 18
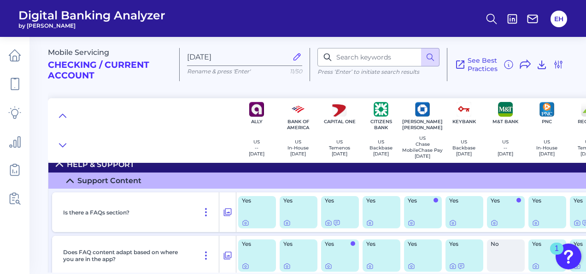
scroll to position [0, 0]
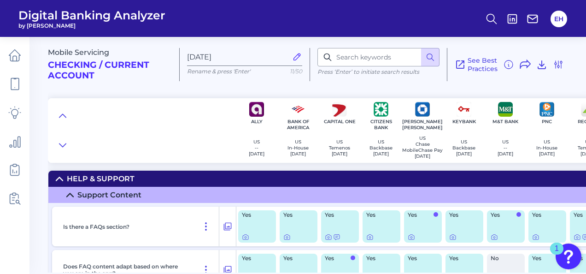
drag, startPoint x: 148, startPoint y: 84, endPoint x: 67, endPoint y: 88, distance: 81.2
click at [67, 88] on div "Mobile Servicing Checking / Current Account [DATE] Rename & press 'Enter' 11/50…" at bounding box center [315, 61] width 535 height 63
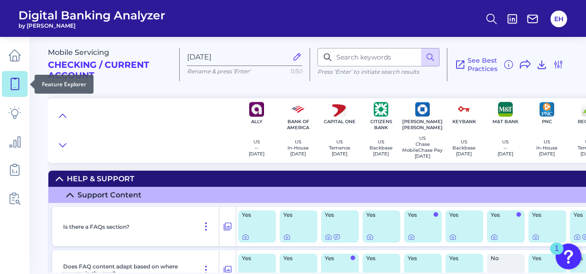
click at [12, 96] on link at bounding box center [15, 84] width 26 height 26
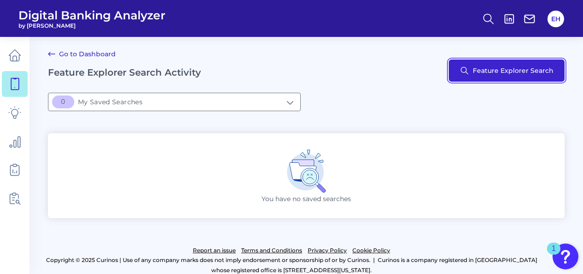
click at [510, 68] on button "Feature Explorer Search" at bounding box center [507, 70] width 116 height 22
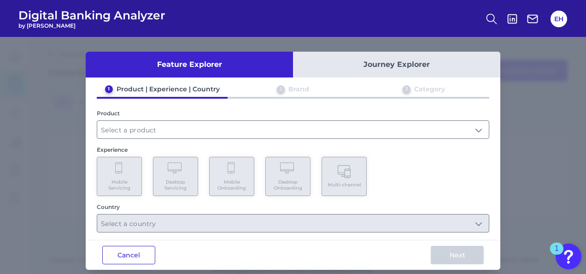
click at [124, 254] on button "Cancel" at bounding box center [128, 255] width 53 height 18
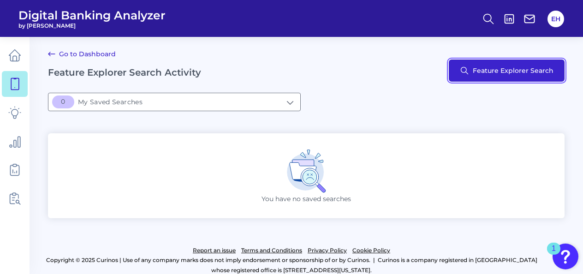
click at [497, 71] on button "Feature Explorer Search" at bounding box center [507, 70] width 116 height 22
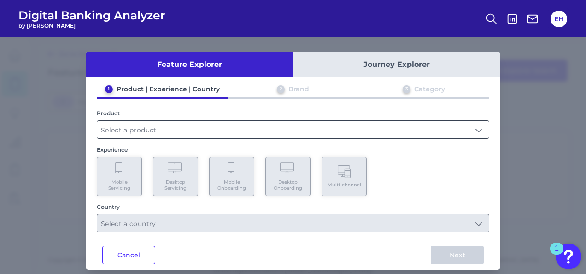
click at [236, 129] on input "text" at bounding box center [293, 130] width 392 height 18
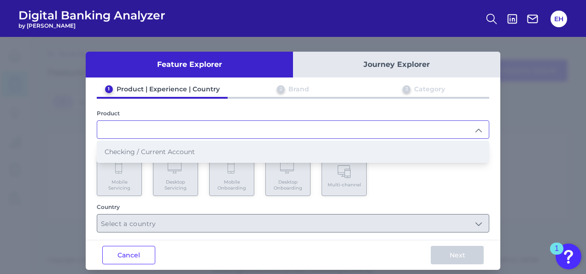
click at [164, 151] on span "Checking / Current Account" at bounding box center [150, 152] width 90 height 8
type input "Checking / Current Account"
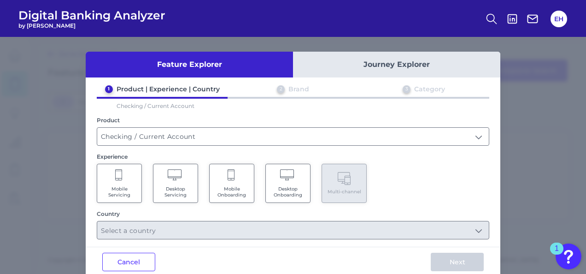
click at [119, 181] on Servicing "Mobile Servicing" at bounding box center [119, 183] width 45 height 39
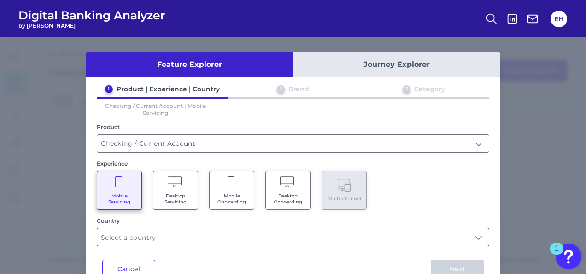
click at [216, 236] on input "text" at bounding box center [293, 237] width 392 height 18
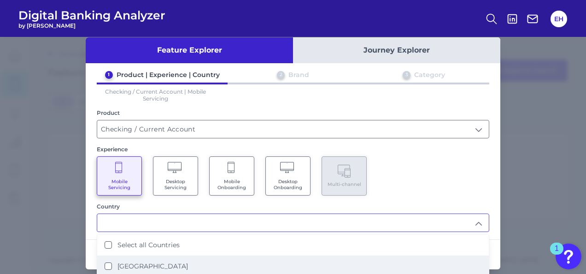
scroll to position [22, 0]
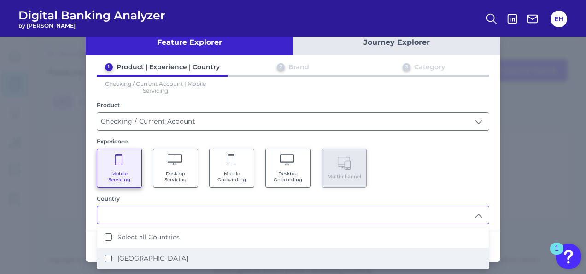
click at [150, 254] on label "[GEOGRAPHIC_DATA]" at bounding box center [153, 258] width 71 height 8
type input "Select all Countries"
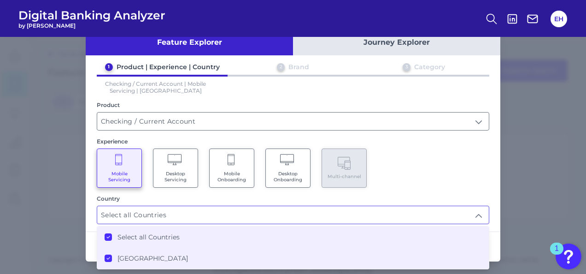
click at [430, 173] on div "Mobile Servicing Desktop Servicing Mobile Onboarding Desktop Onboarding Multi-c…" at bounding box center [293, 167] width 393 height 39
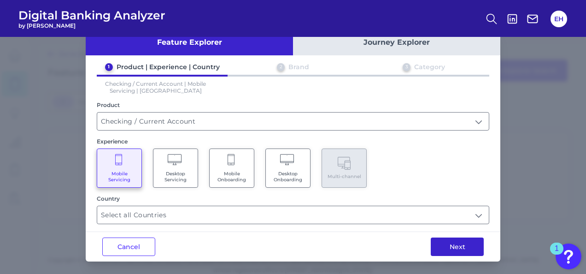
click at [446, 245] on button "Next" at bounding box center [457, 246] width 53 height 18
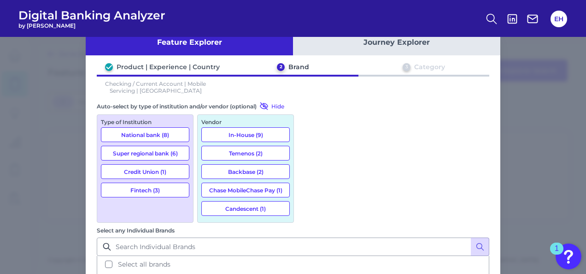
click at [154, 133] on button "National bank (8)" at bounding box center [145, 134] width 89 height 15
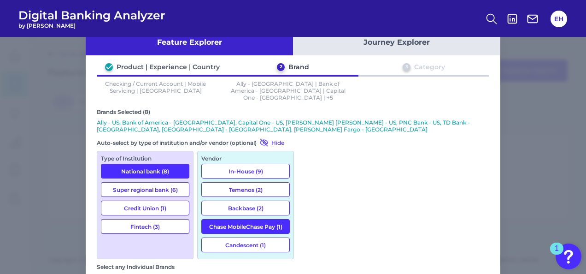
click at [145, 182] on button "Super regional bank (6)" at bounding box center [145, 189] width 89 height 15
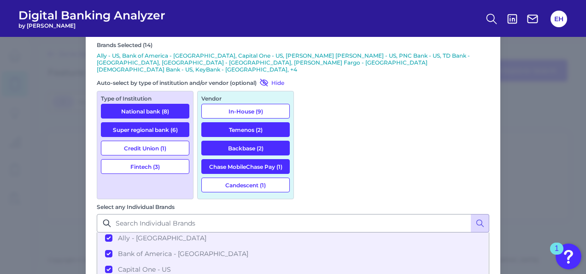
scroll to position [46, 0]
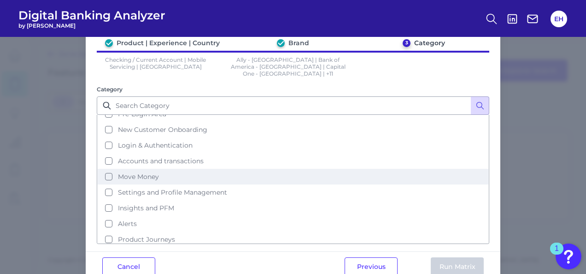
scroll to position [38, 0]
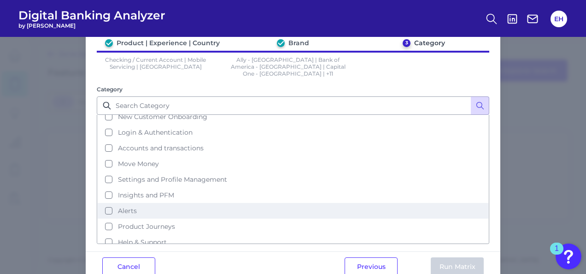
click at [108, 203] on button "Alerts" at bounding box center [293, 211] width 391 height 16
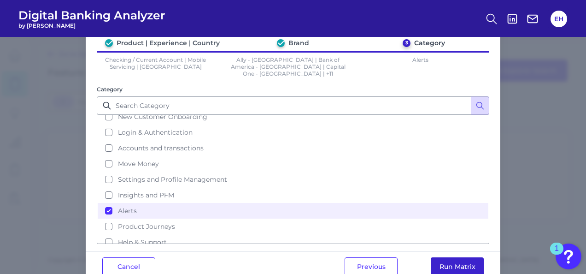
click at [444, 259] on button "Run Matrix" at bounding box center [457, 266] width 53 height 18
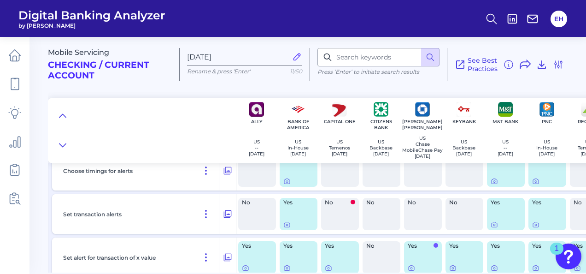
scroll to position [277, 0]
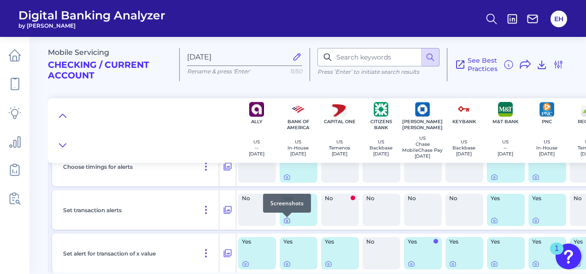
click at [287, 222] on icon at bounding box center [287, 221] width 2 height 2
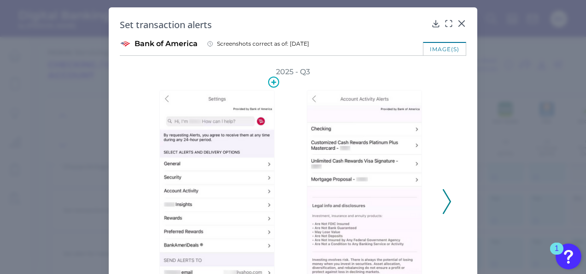
scroll to position [46, 0]
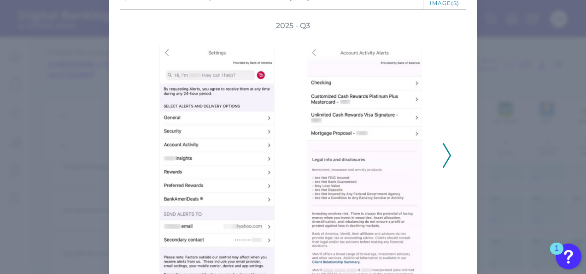
click at [447, 156] on icon at bounding box center [447, 155] width 8 height 25
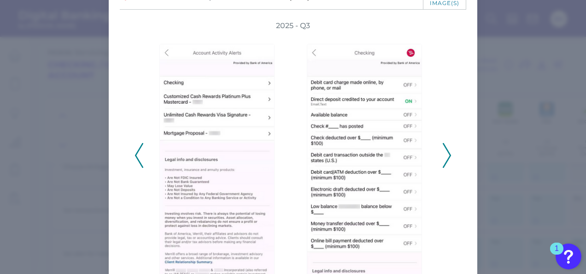
click at [447, 156] on icon at bounding box center [447, 155] width 8 height 25
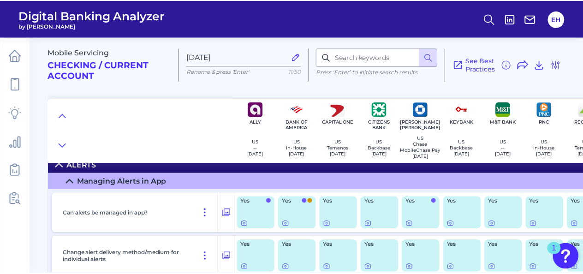
scroll to position [0, 0]
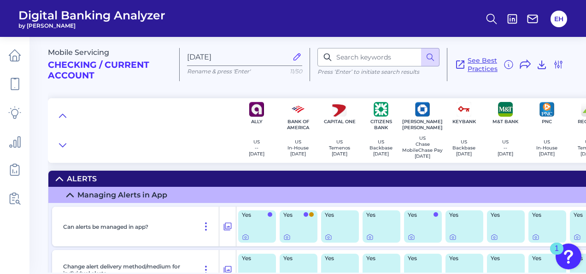
click at [478, 63] on span "See Best Practices" at bounding box center [483, 64] width 30 height 17
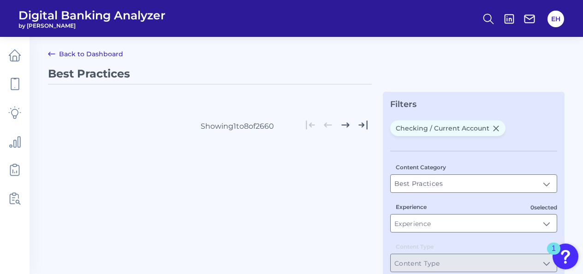
type input "Best Practices"
type input "Checking / Current Account"
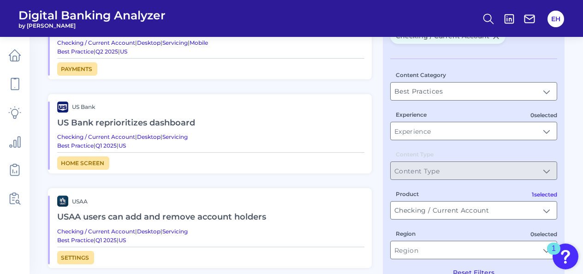
scroll to position [138, 0]
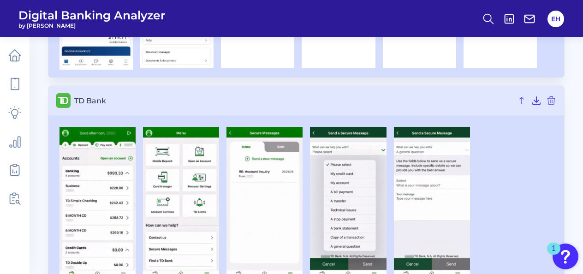
scroll to position [478, 0]
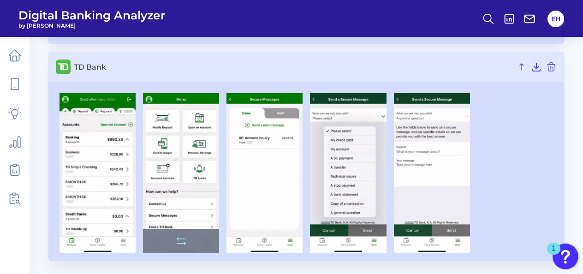
click at [202, 180] on img at bounding box center [181, 173] width 76 height 160
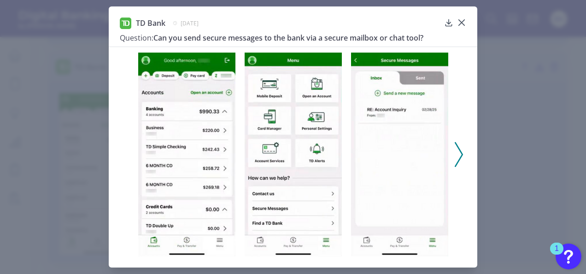
click at [213, 129] on img at bounding box center [186, 155] width 97 height 204
click at [457, 153] on icon at bounding box center [459, 154] width 8 height 25
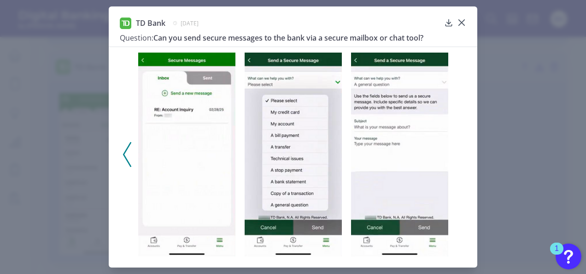
click at [457, 153] on div at bounding box center [293, 152] width 369 height 210
click at [457, 22] on icon at bounding box center [461, 22] width 9 height 9
